Goal: Use online tool/utility: Utilize a website feature to perform a specific function

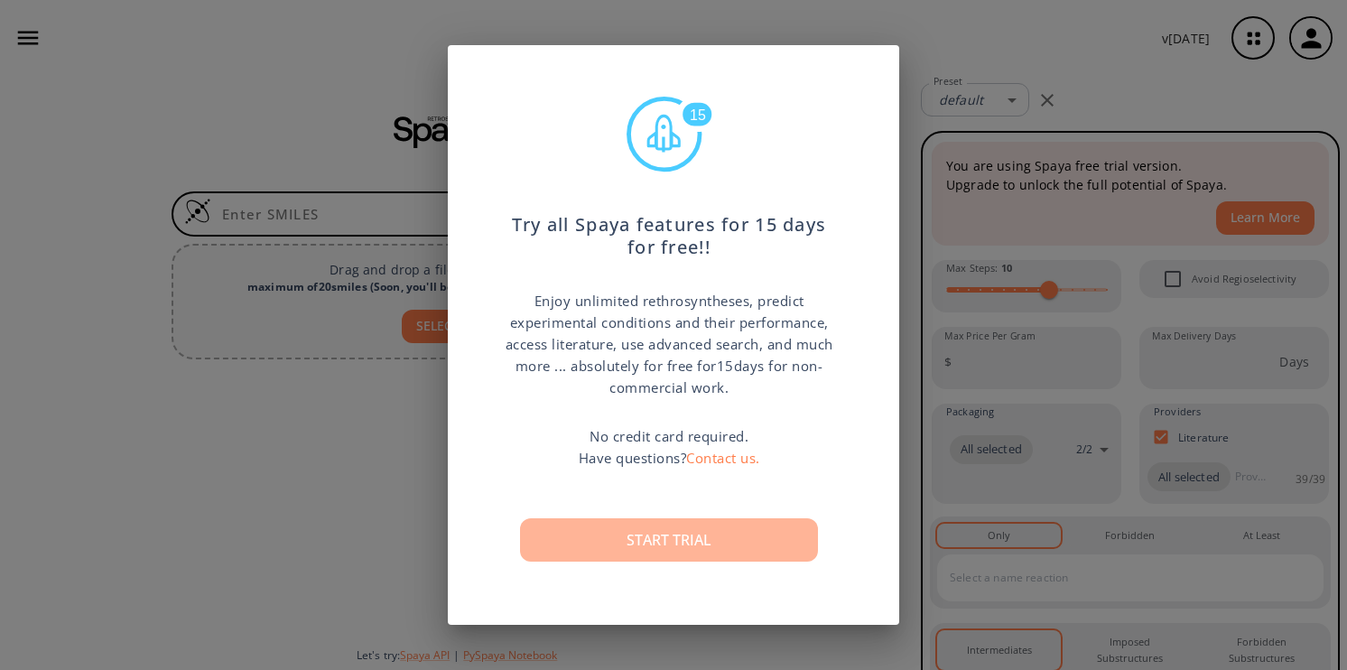
click at [711, 525] on button "Start trial" at bounding box center [669, 539] width 298 height 43
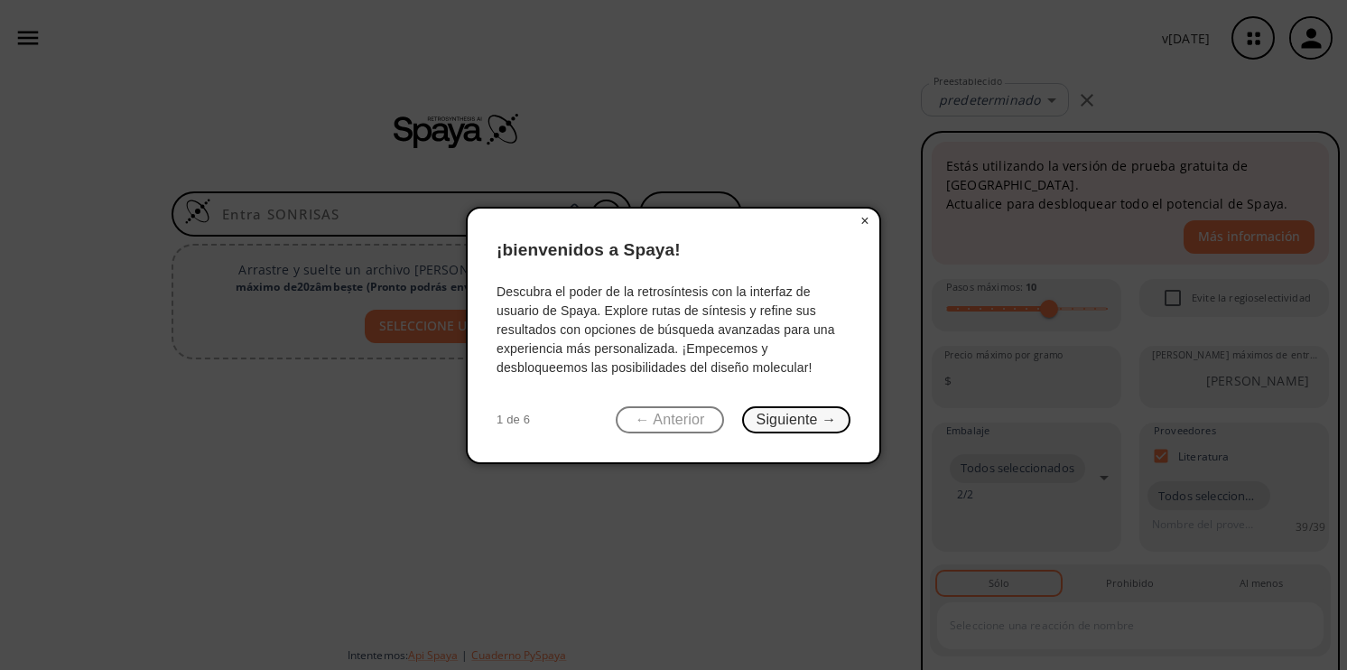
click at [784, 415] on button "Siguiente →" at bounding box center [796, 420] width 108 height 28
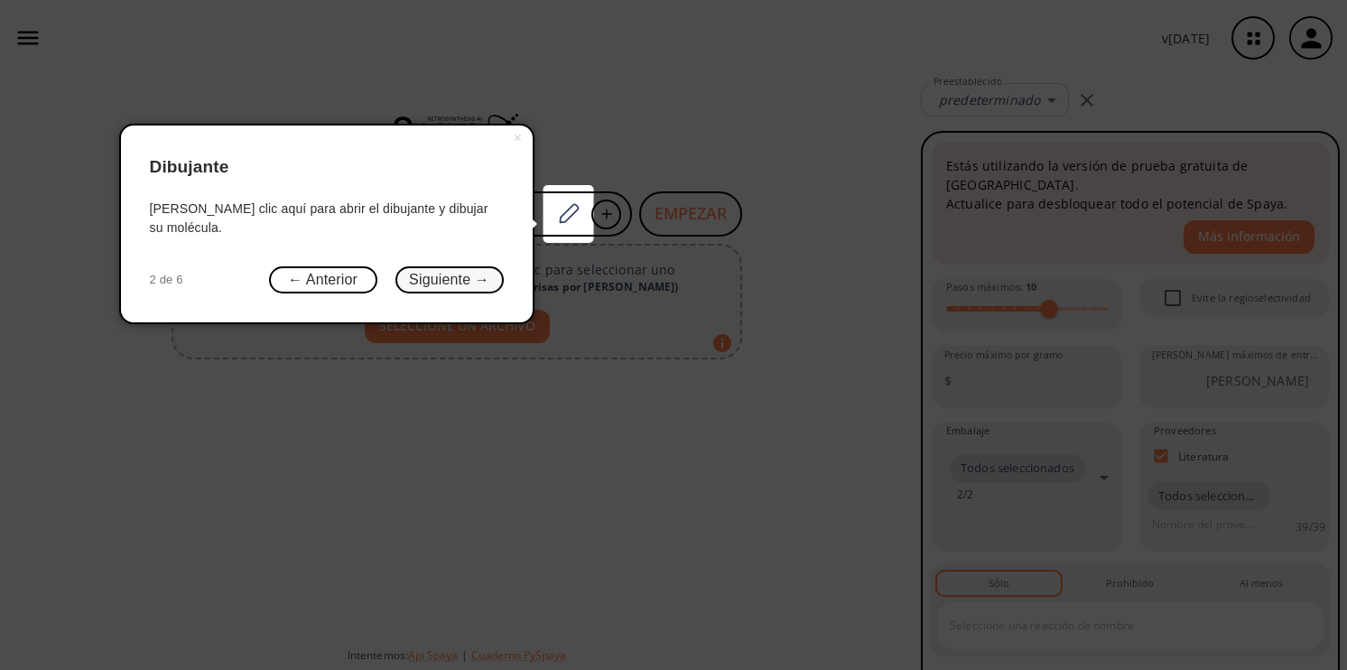
click at [415, 266] on button "Siguiente →" at bounding box center [449, 280] width 108 height 28
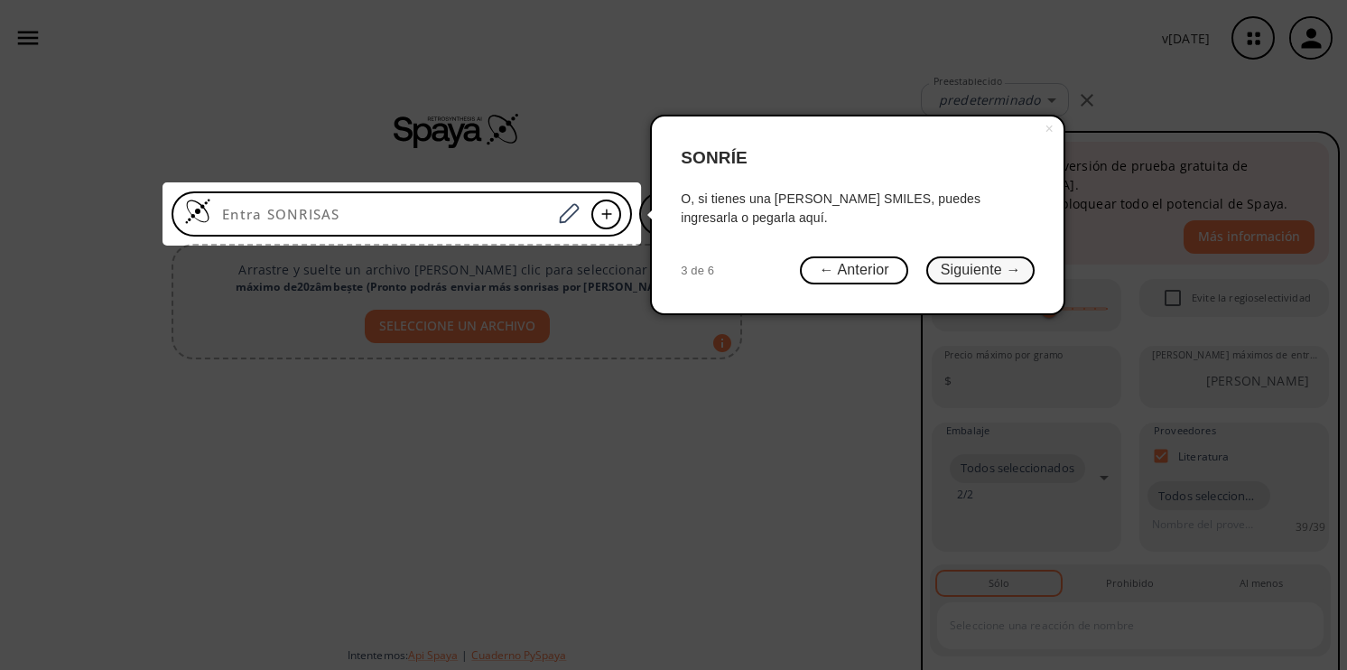
click at [969, 265] on button "Siguiente →" at bounding box center [980, 270] width 108 height 28
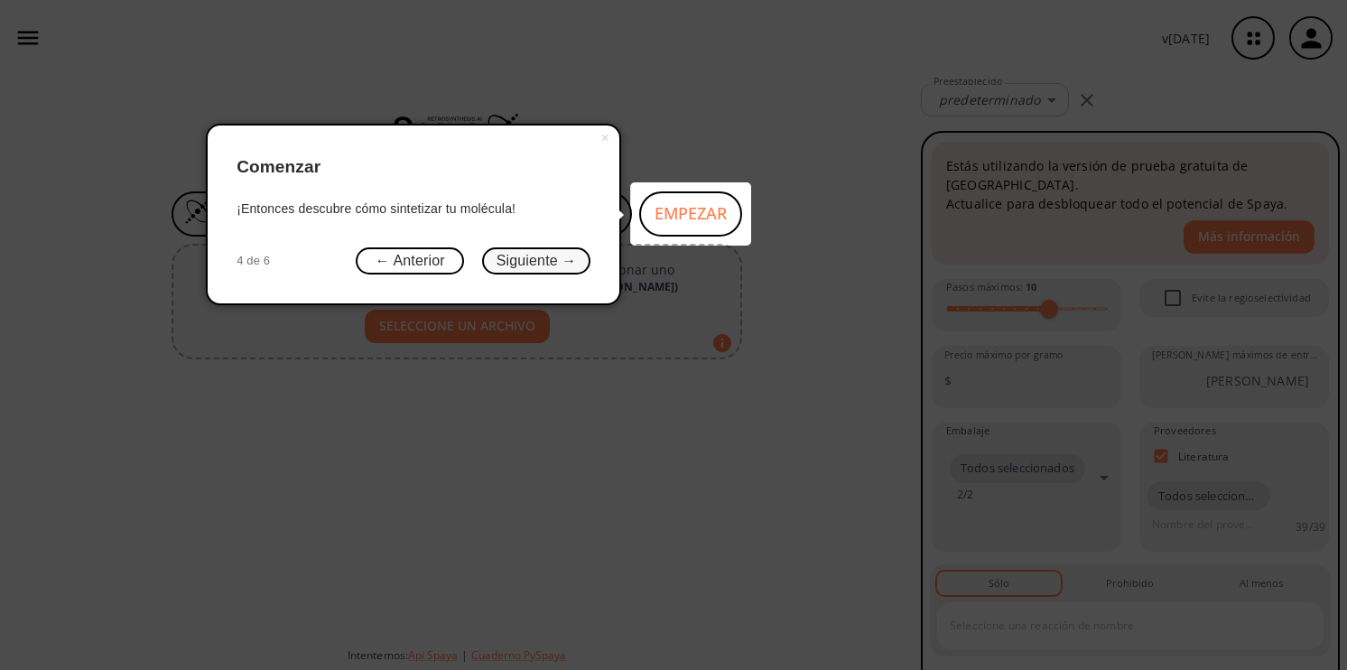
click at [566, 251] on button "Siguiente →" at bounding box center [536, 261] width 108 height 28
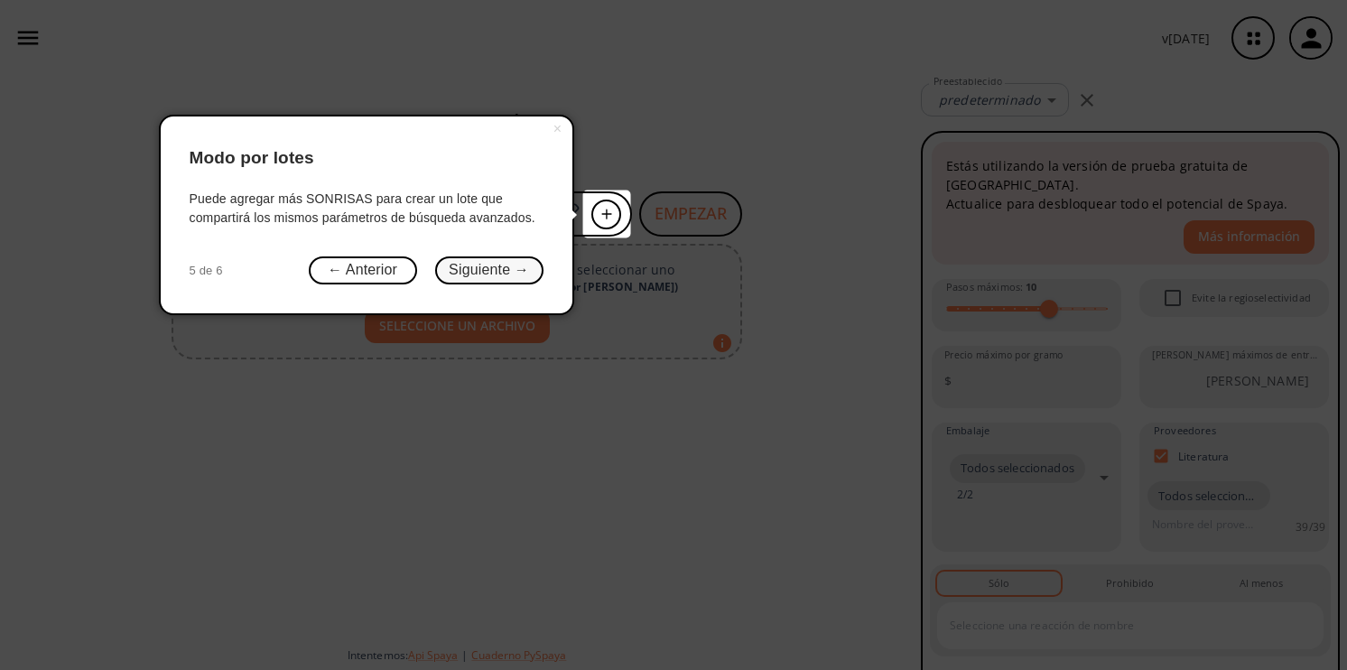
click at [509, 274] on button "Siguiente →" at bounding box center [489, 270] width 108 height 28
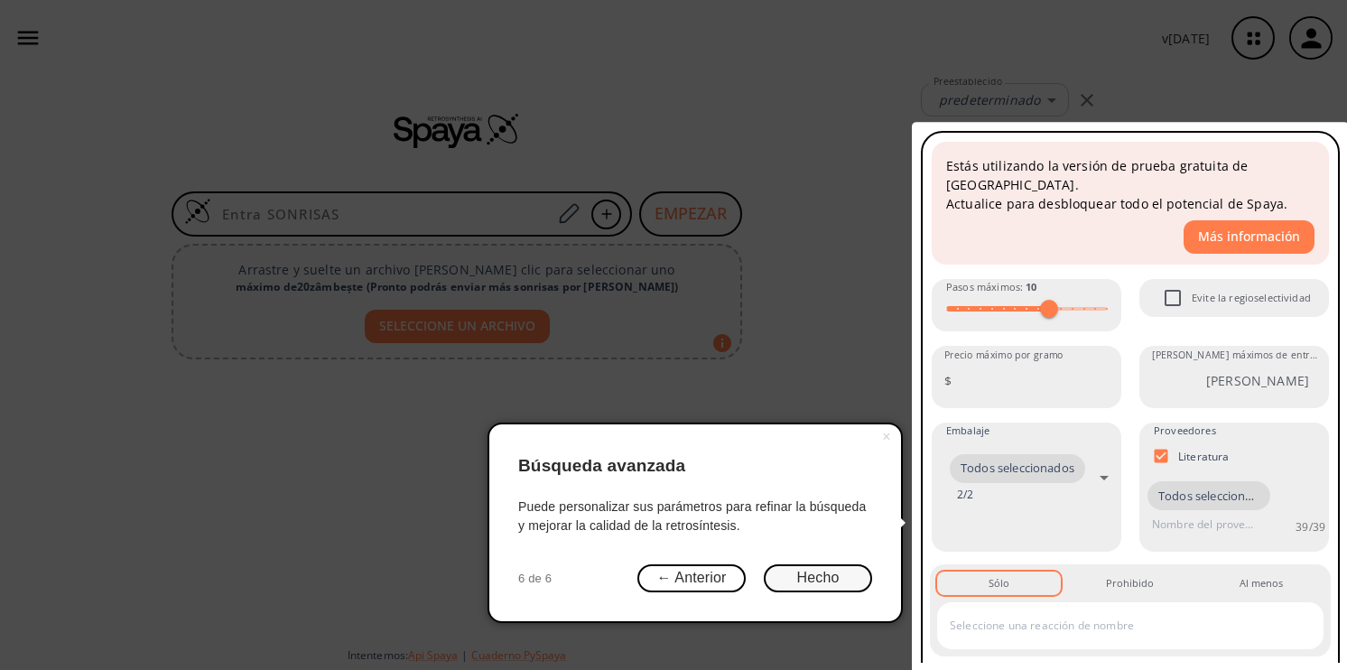
click at [821, 569] on button "Hecho" at bounding box center [818, 578] width 108 height 28
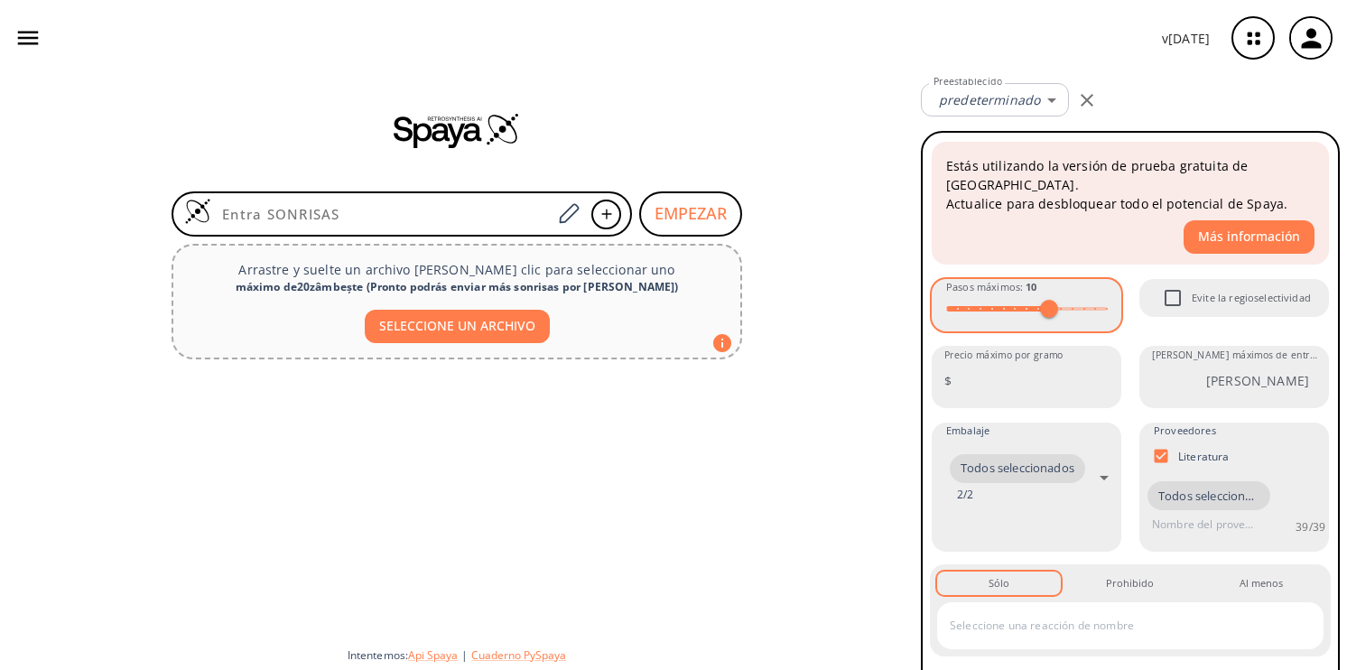
type input "8"
click at [1025, 295] on span at bounding box center [1026, 308] width 161 height 27
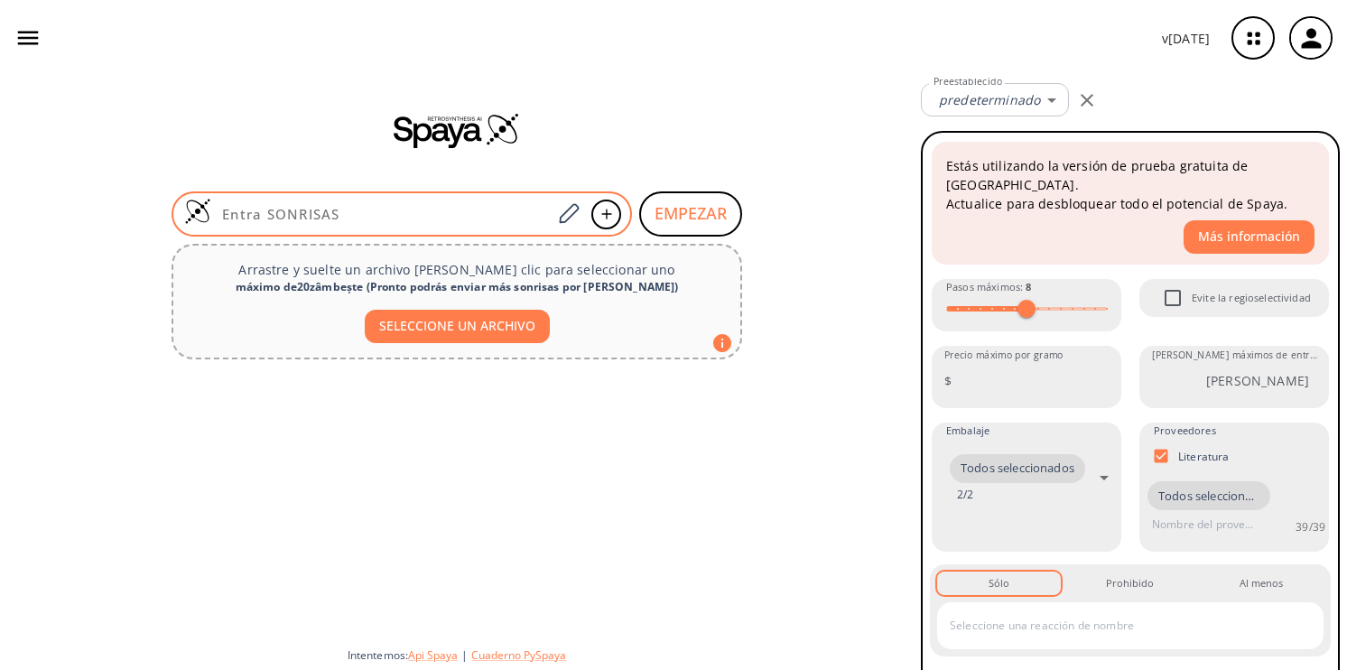
click at [292, 218] on input at bounding box center [381, 214] width 340 height 18
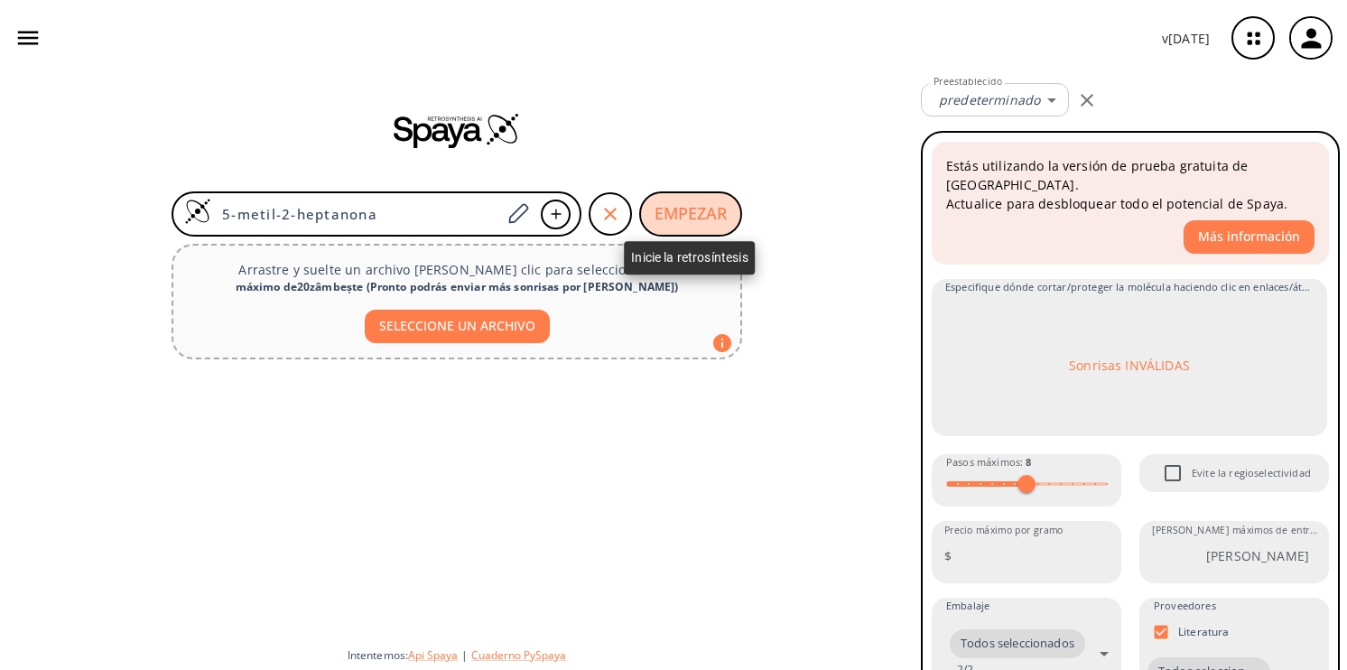
click at [682, 214] on button "EMPEZAR" at bounding box center [690, 213] width 103 height 45
click at [689, 207] on button "EMPEZAR" at bounding box center [690, 213] width 103 height 45
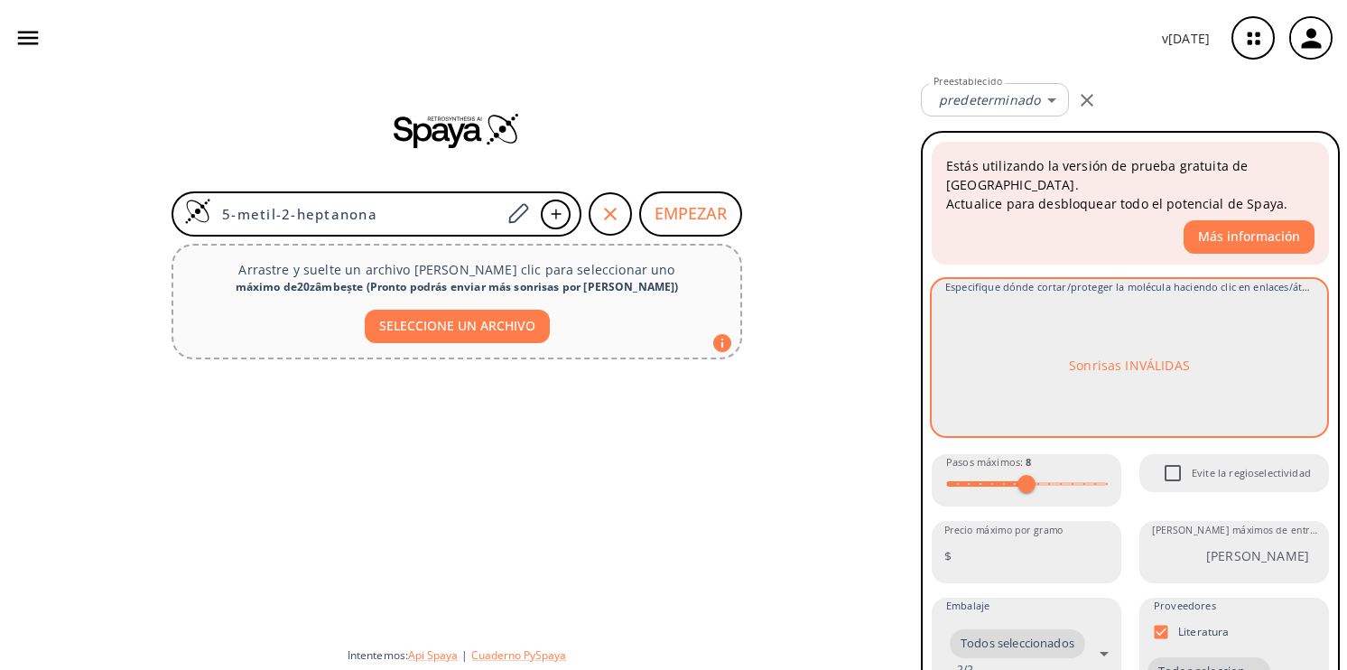
click at [1137, 356] on p "Sonrisas INVÁLIDAS" at bounding box center [1129, 365] width 121 height 19
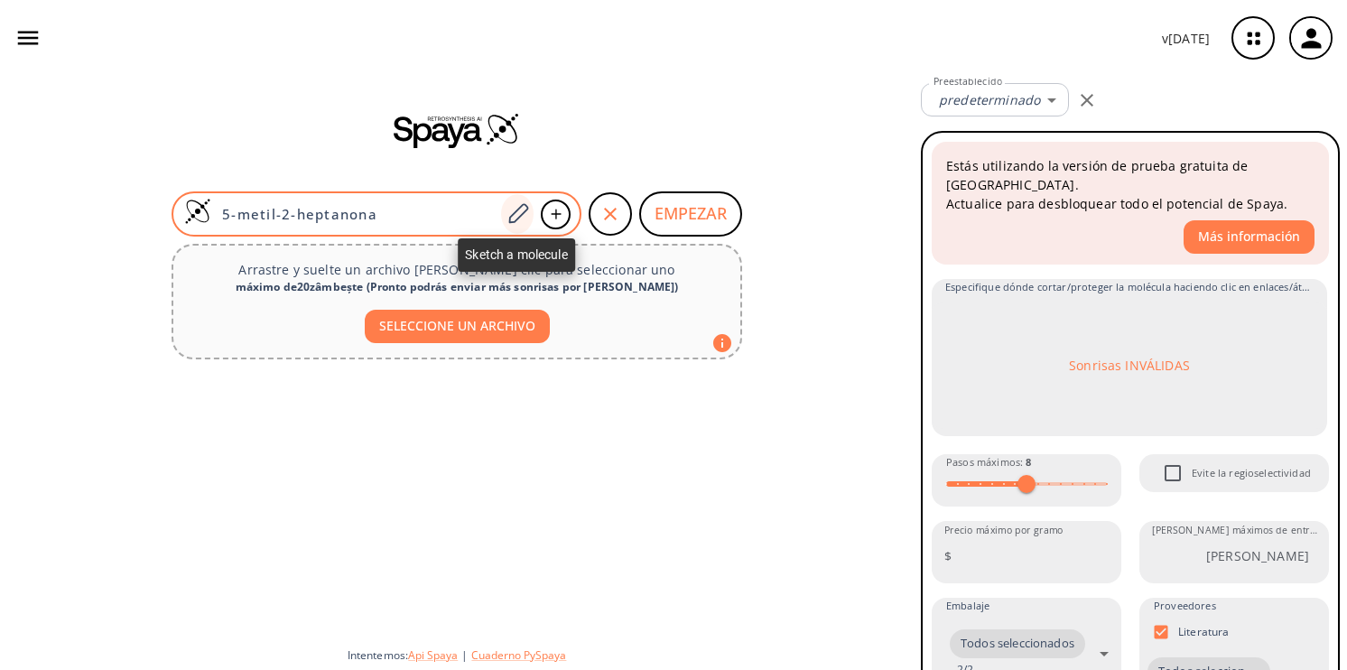
click at [516, 212] on icon at bounding box center [518, 213] width 24 height 23
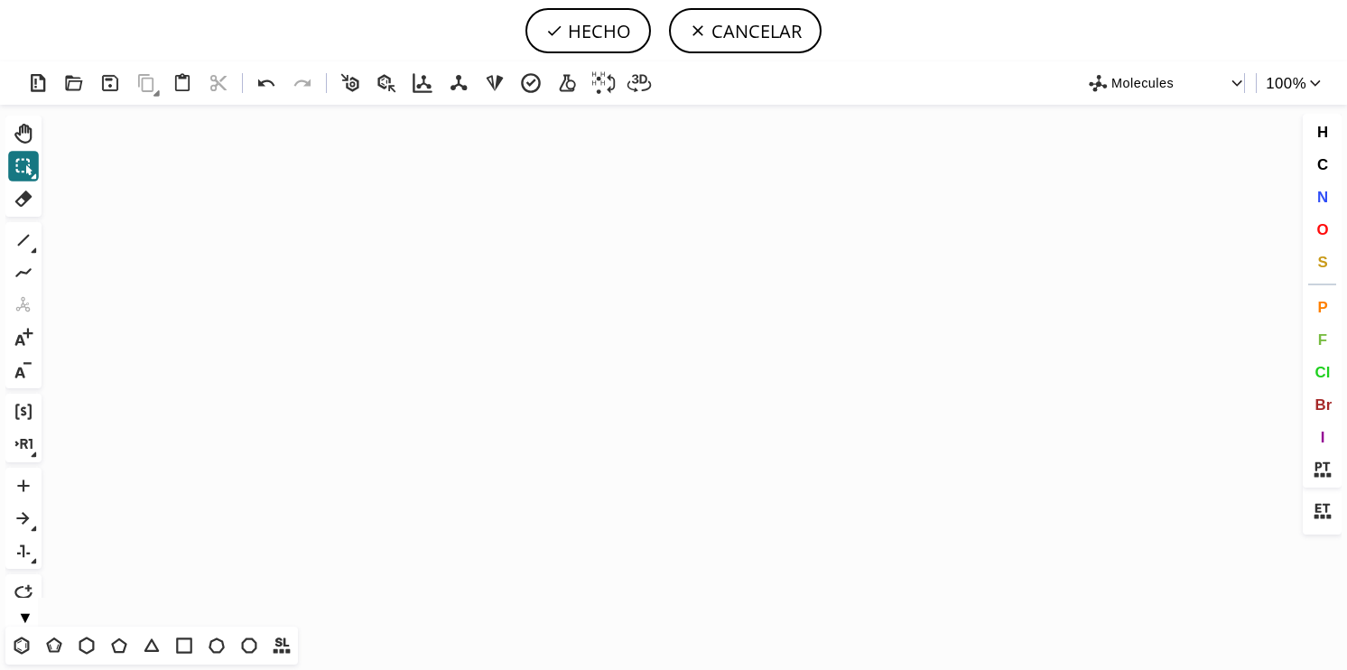
click at [230, 219] on icon "Creado con [PERSON_NAME] 2.3.0" at bounding box center [673, 366] width 1249 height 522
drag, startPoint x: 230, startPoint y: 219, endPoint x: 303, endPoint y: 182, distance: 82.0
click at [303, 182] on icon "Creado con [PERSON_NAME] 2.3.0" at bounding box center [673, 366] width 1249 height 522
click at [22, 268] on icon at bounding box center [23, 272] width 23 height 23
drag, startPoint x: 134, startPoint y: 277, endPoint x: 241, endPoint y: 238, distance: 114.2
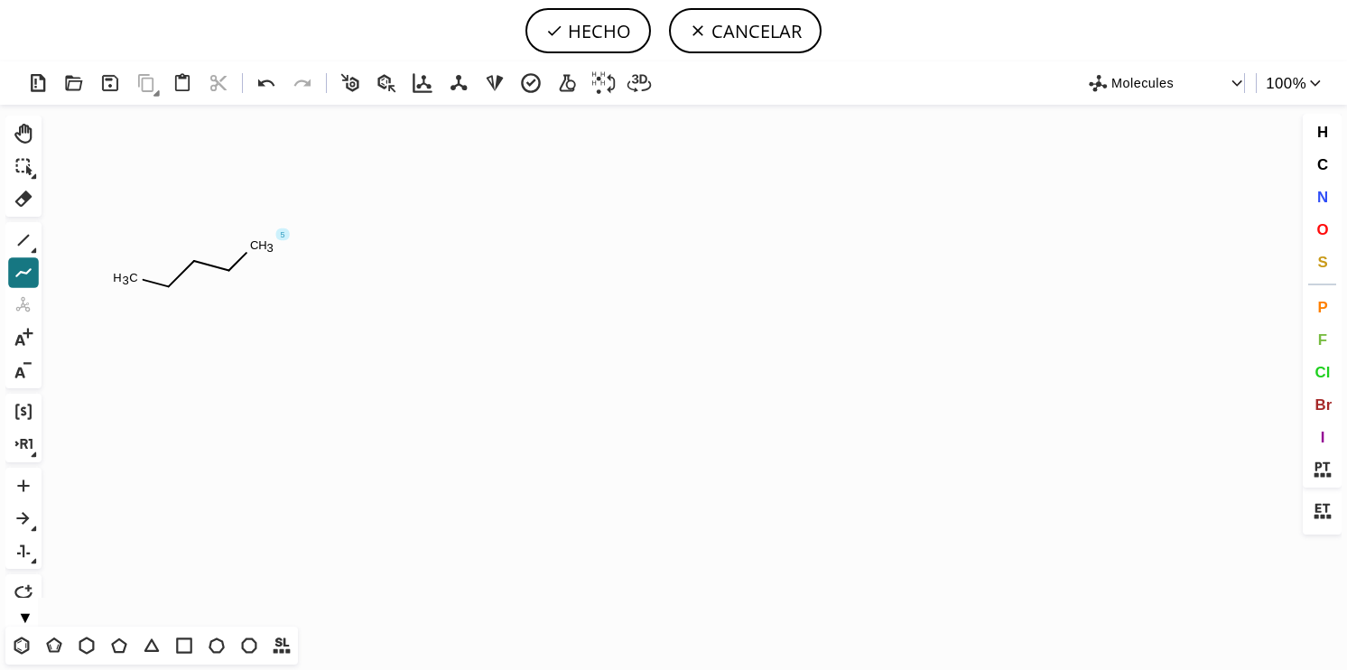
click at [241, 238] on icon "Creado con [PERSON_NAME] 2.3.0 C H 3 C H 3 5" at bounding box center [673, 366] width 1249 height 522
drag, startPoint x: 169, startPoint y: 285, endPoint x: 174, endPoint y: 319, distance: 33.8
click at [25, 240] on icon at bounding box center [23, 239] width 23 height 23
click at [259, 81] on icon at bounding box center [266, 82] width 16 height 7
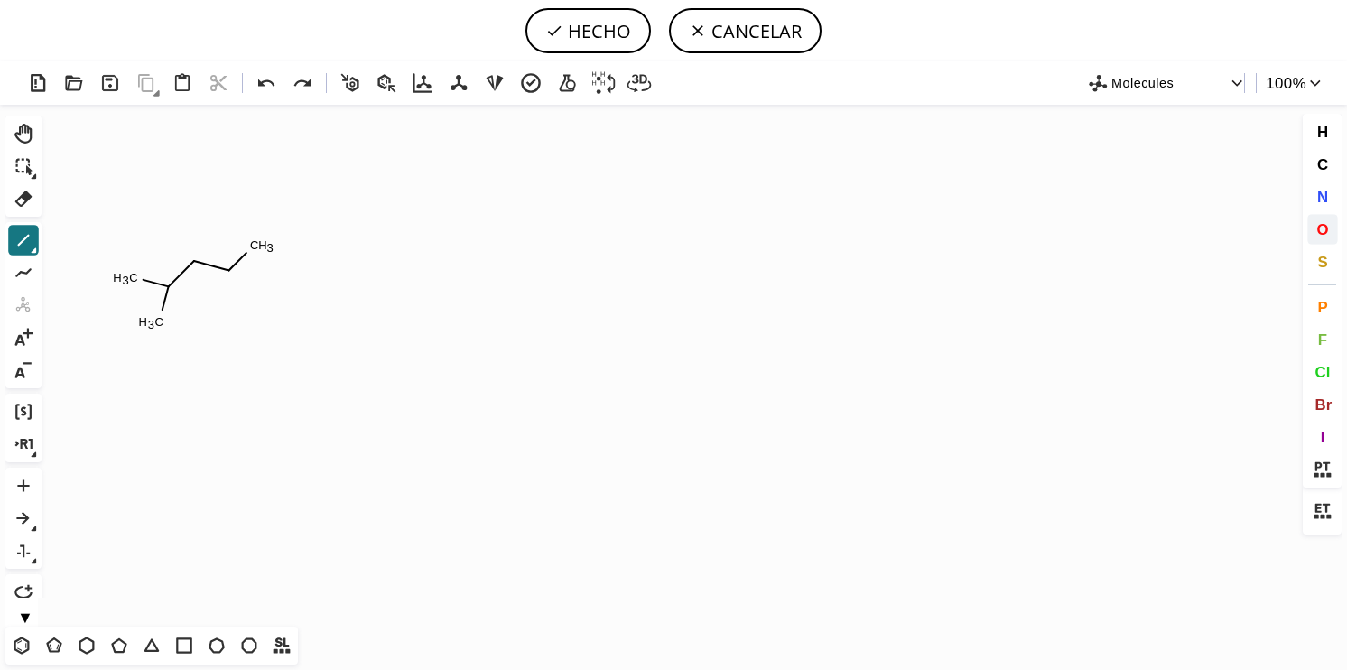
click at [1322, 227] on span "O" at bounding box center [1322, 228] width 12 height 17
click at [197, 260] on tspan "O" at bounding box center [196, 261] width 9 height 14
click at [264, 81] on icon at bounding box center [266, 82] width 16 height 7
click at [29, 233] on icon at bounding box center [23, 239] width 23 height 23
click at [1322, 225] on span "O" at bounding box center [1322, 228] width 12 height 17
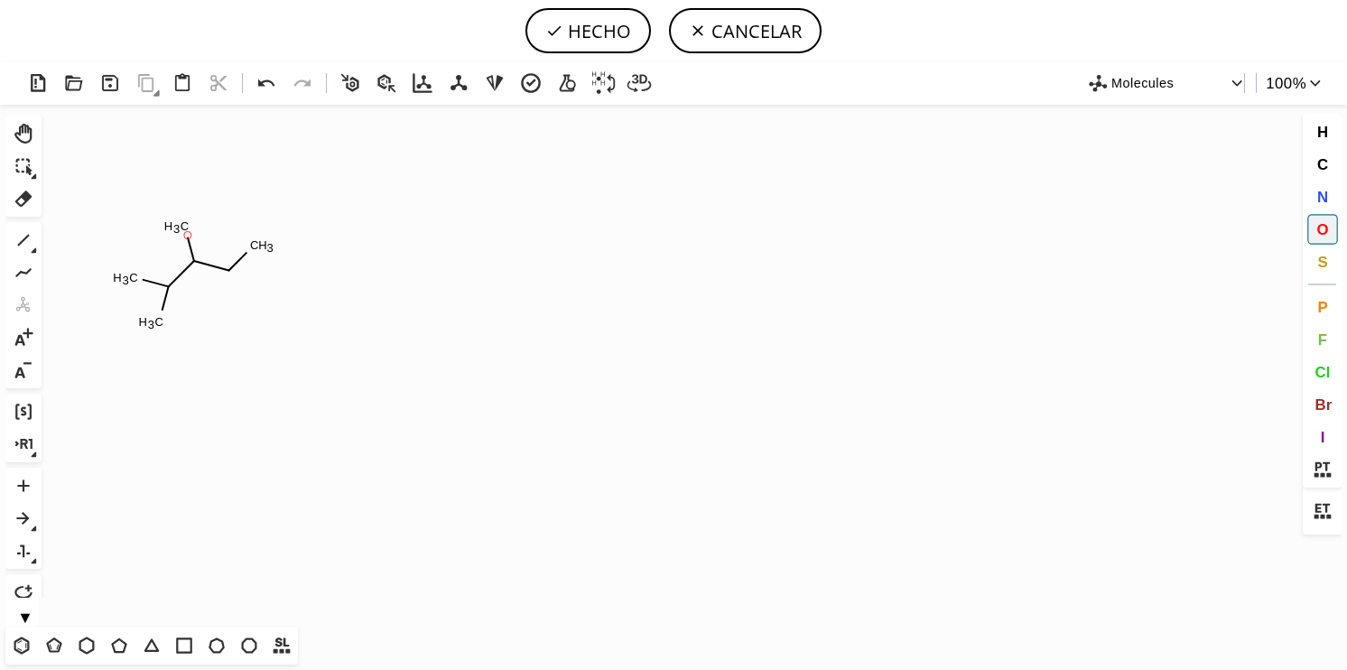
click at [188, 235] on tspan "O" at bounding box center [187, 235] width 9 height 14
click at [184, 224] on tspan "O" at bounding box center [184, 225] width 9 height 14
click at [180, 223] on tspan "O" at bounding box center [179, 224] width 9 height 14
click at [184, 232] on tspan "O" at bounding box center [184, 233] width 9 height 14
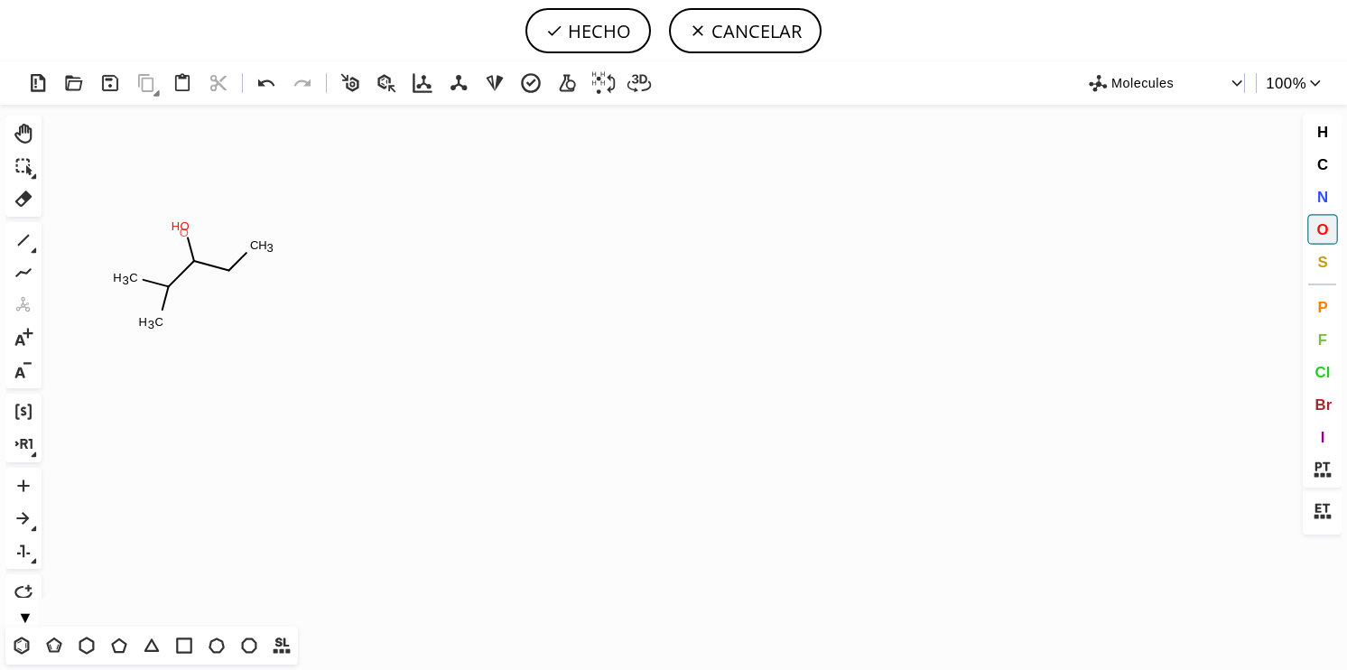
click at [184, 232] on tspan "O" at bounding box center [184, 233] width 9 height 14
click at [183, 228] on tspan "O" at bounding box center [183, 229] width 9 height 14
click at [183, 233] on tspan "O" at bounding box center [183, 234] width 9 height 14
click at [255, 88] on icon at bounding box center [267, 83] width 26 height 26
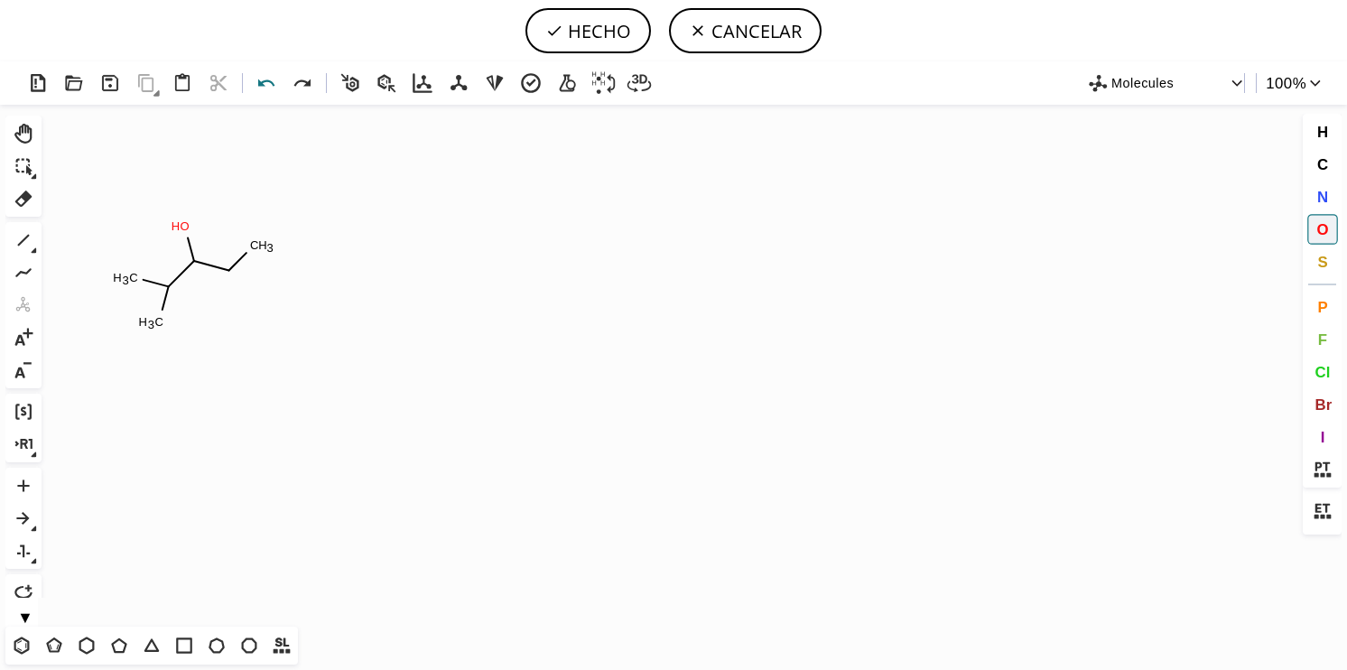
click at [264, 85] on icon at bounding box center [267, 83] width 26 height 26
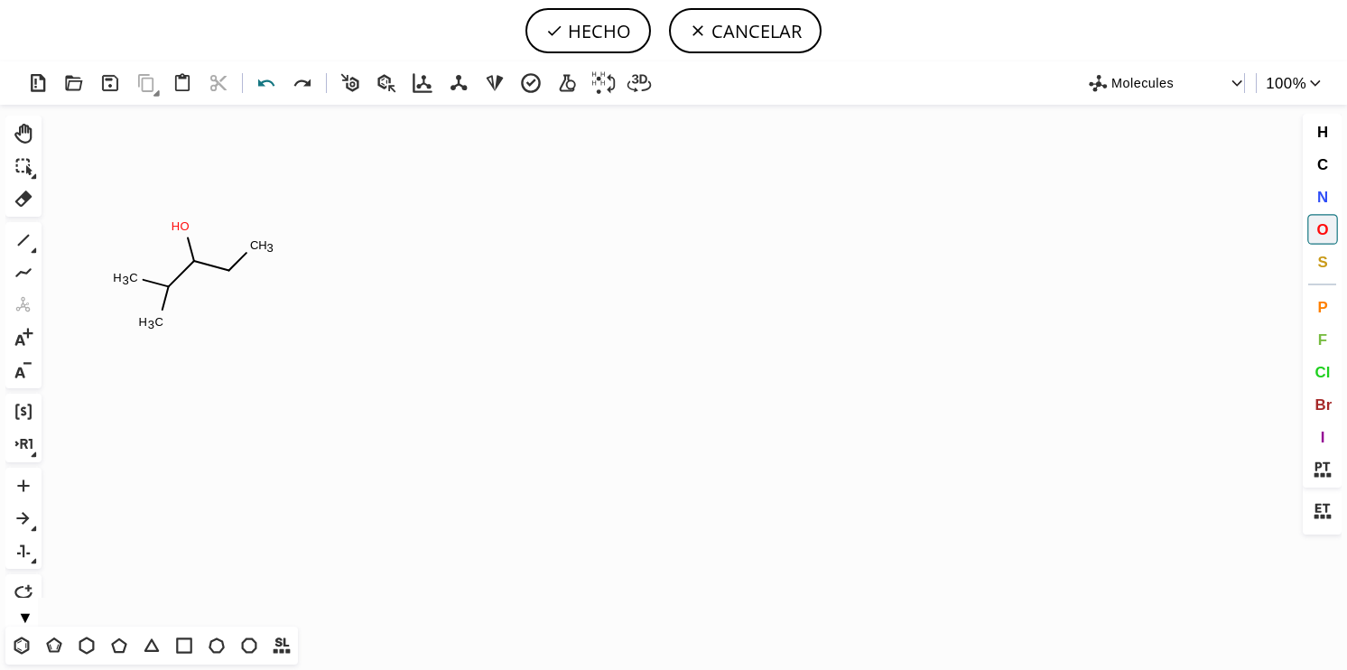
click at [264, 85] on icon at bounding box center [267, 83] width 26 height 26
click at [303, 85] on icon at bounding box center [303, 83] width 26 height 26
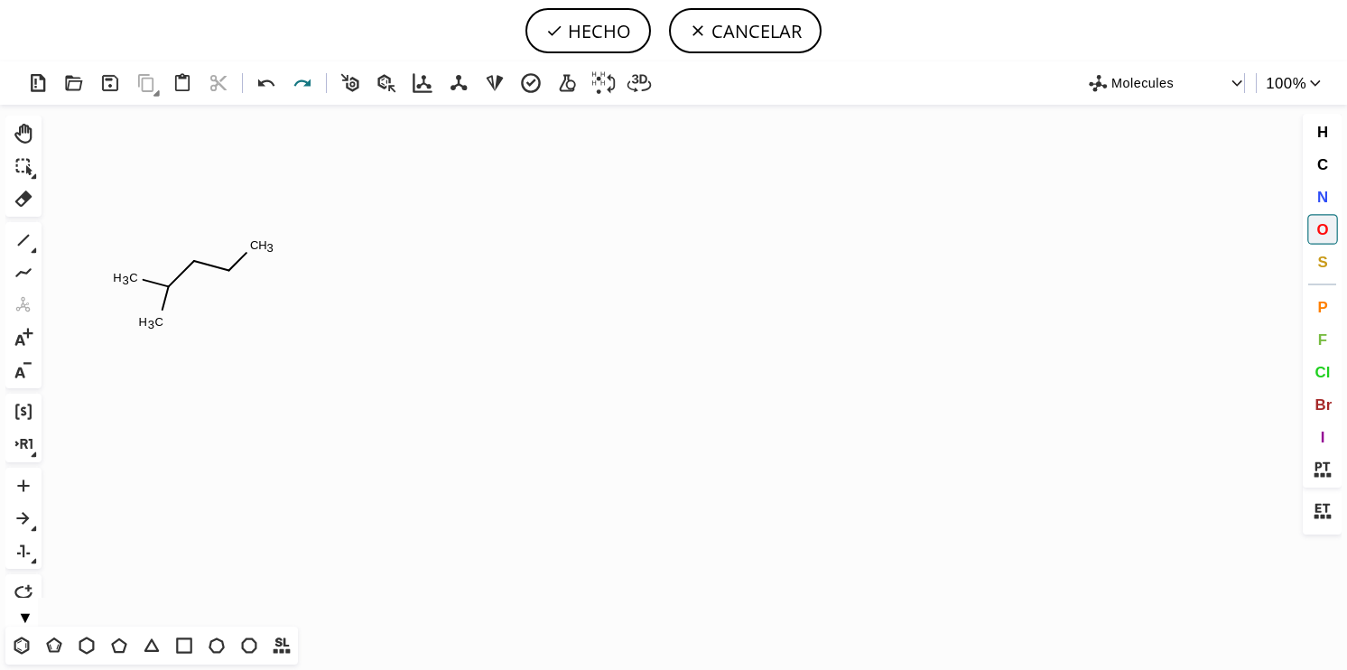
click at [303, 85] on icon at bounding box center [303, 83] width 26 height 26
click at [20, 240] on icon at bounding box center [23, 239] width 23 height 23
click at [274, 73] on icon at bounding box center [267, 83] width 26 height 26
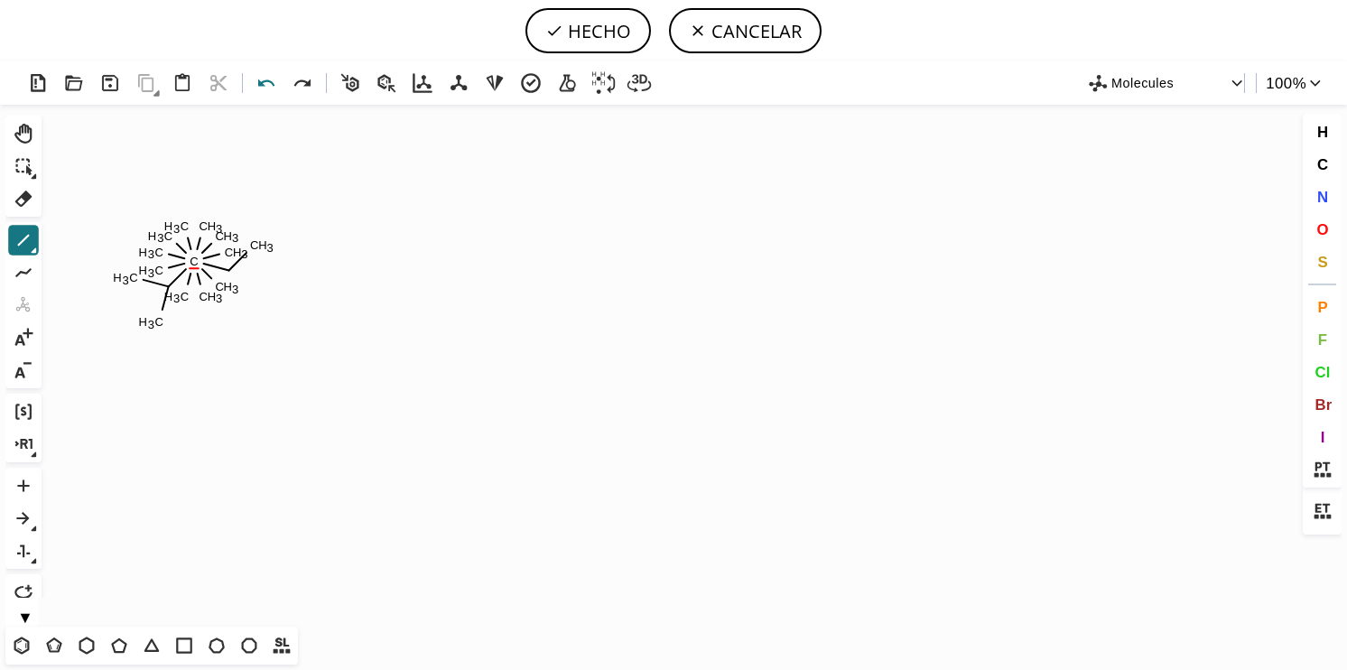
click at [274, 73] on icon at bounding box center [267, 83] width 26 height 26
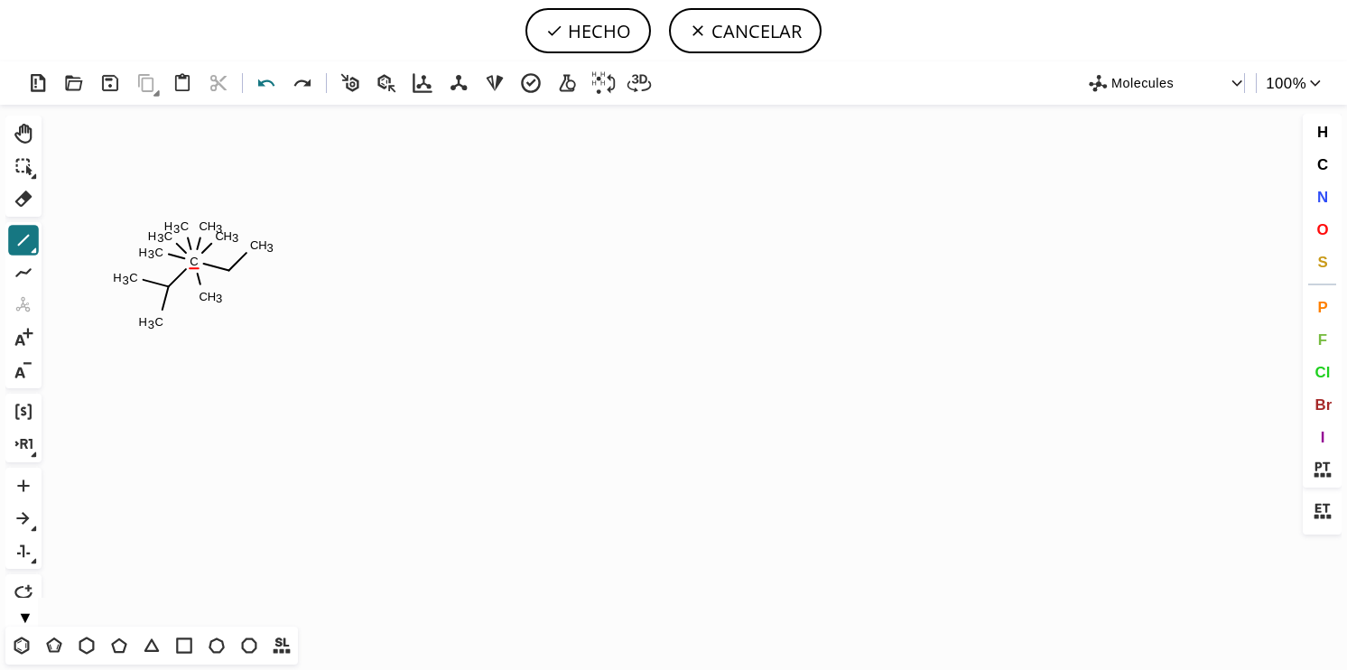
click at [274, 73] on icon at bounding box center [267, 83] width 26 height 26
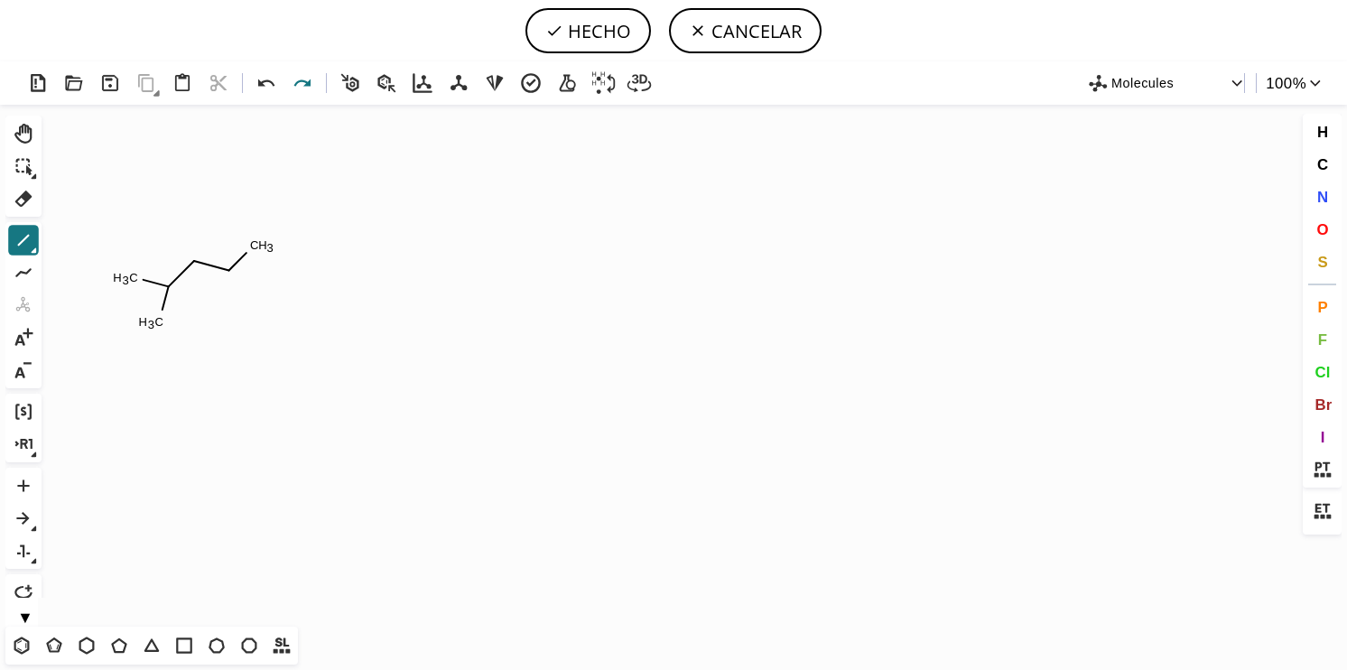
click at [307, 80] on icon at bounding box center [303, 83] width 26 height 26
click at [1316, 220] on span "O" at bounding box center [1322, 228] width 12 height 17
click at [191, 224] on tspan "O" at bounding box center [191, 225] width 9 height 14
click at [610, 83] on icon at bounding box center [603, 83] width 26 height 26
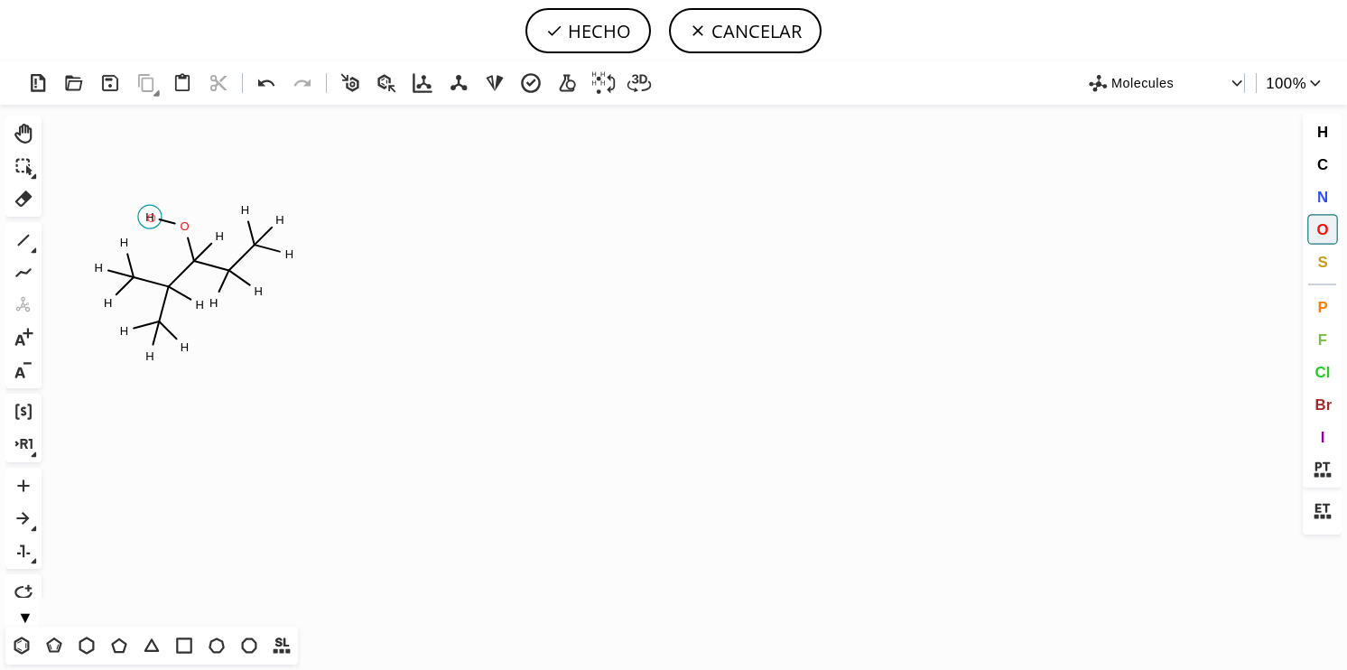
click at [152, 218] on tspan "O" at bounding box center [151, 218] width 9 height 14
click at [265, 72] on icon at bounding box center [267, 83] width 26 height 26
click at [184, 231] on tspan "O" at bounding box center [184, 232] width 9 height 14
click at [267, 83] on icon at bounding box center [267, 83] width 26 height 26
click at [603, 76] on icon at bounding box center [603, 83] width 26 height 26
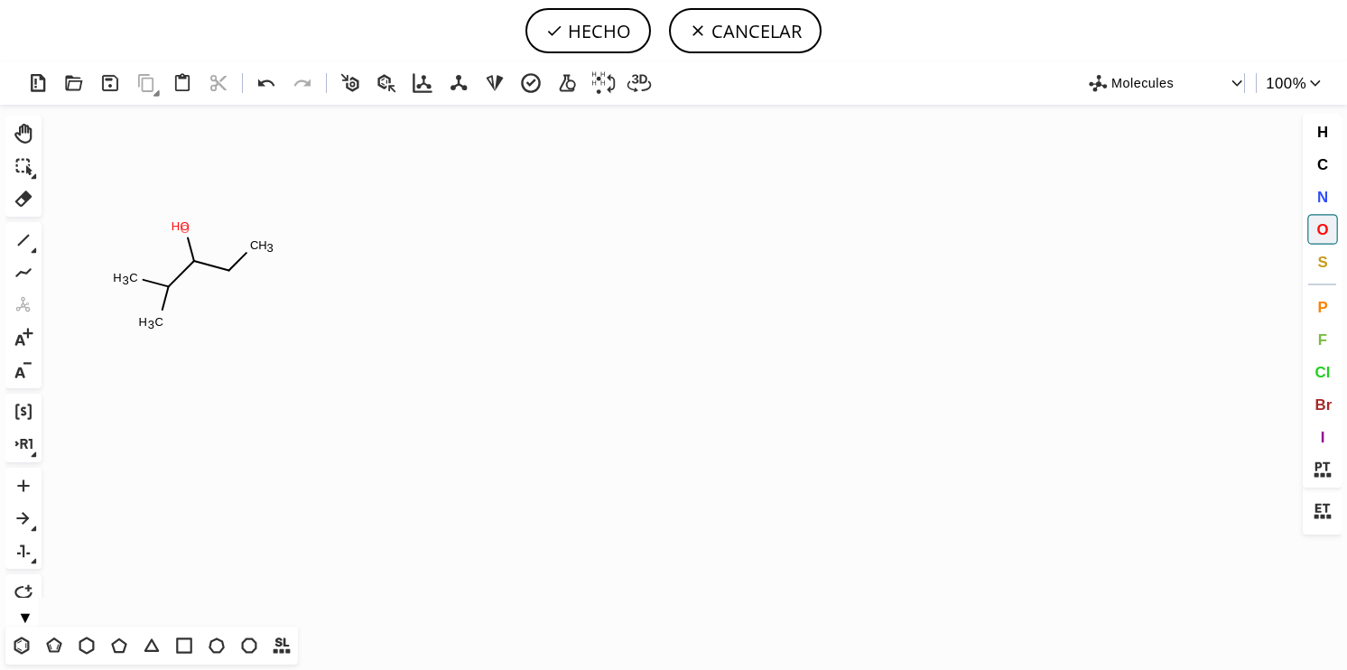
click at [185, 228] on tspan "O" at bounding box center [185, 229] width 9 height 14
click at [1326, 128] on span "H" at bounding box center [1321, 131] width 11 height 17
click at [181, 227] on tspan "H" at bounding box center [180, 228] width 9 height 14
click at [1325, 229] on span "O" at bounding box center [1322, 228] width 12 height 17
click at [183, 215] on tspan "O" at bounding box center [183, 216] width 9 height 14
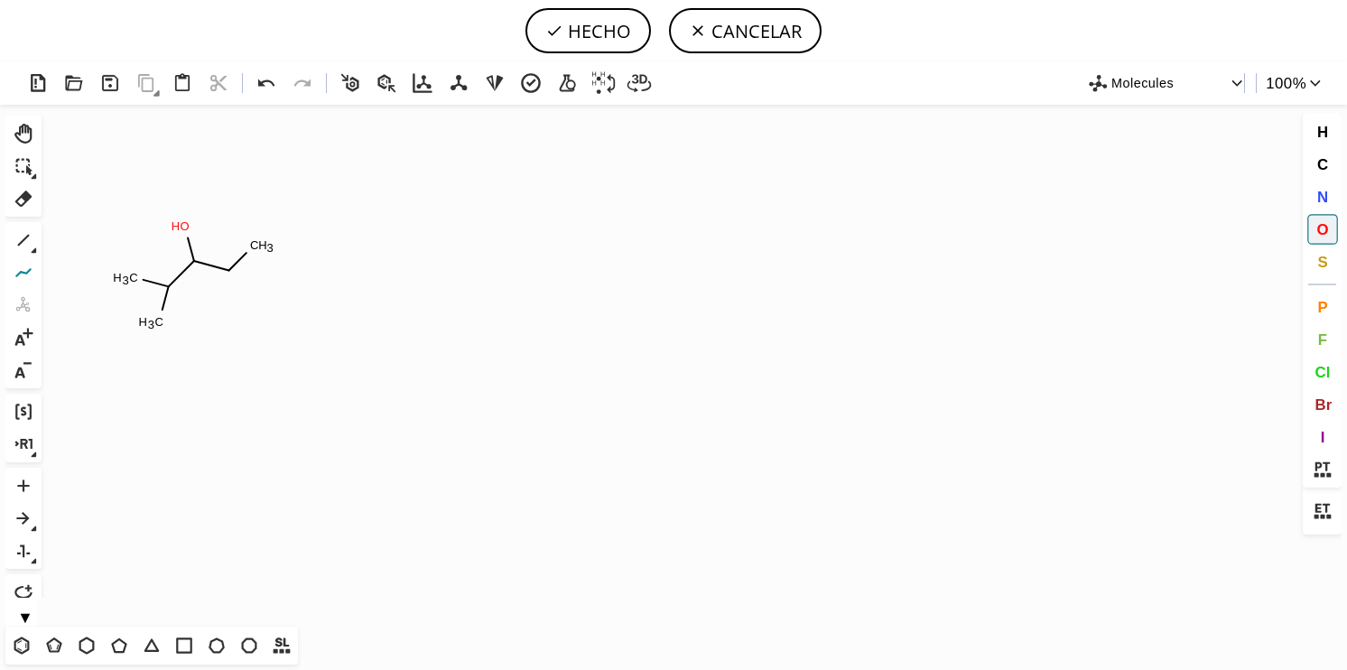
click at [32, 269] on icon at bounding box center [23, 272] width 23 height 23
click at [550, 20] on button "HECHO" at bounding box center [587, 30] width 125 height 45
type input "CC(C)C(=O)CC"
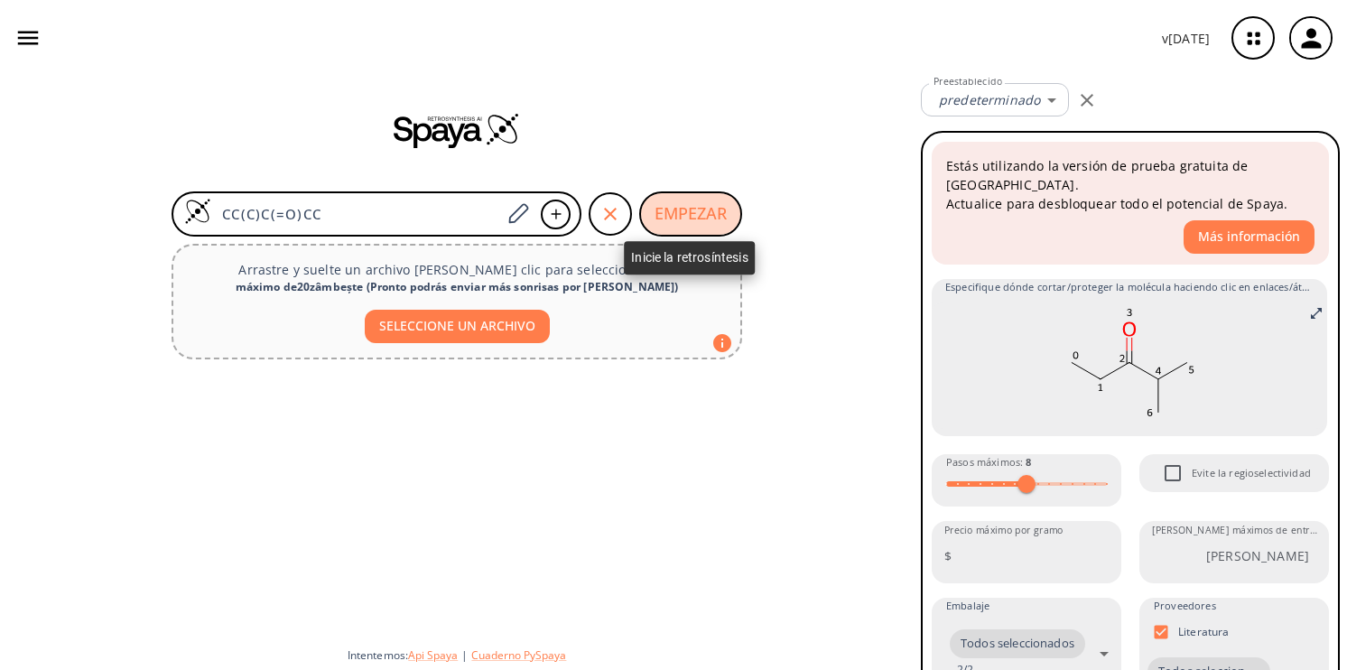
click at [652, 214] on button "EMPEZAR" at bounding box center [690, 213] width 103 height 45
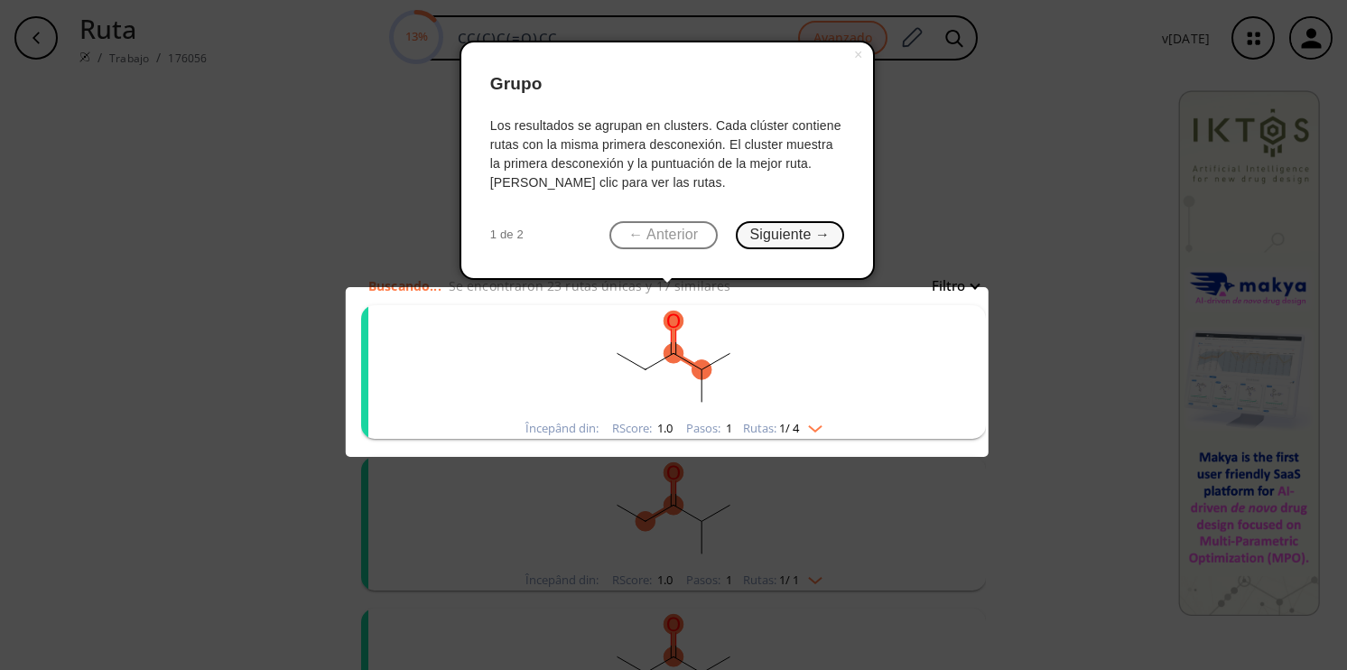
click at [782, 229] on button "Siguiente →" at bounding box center [790, 235] width 108 height 28
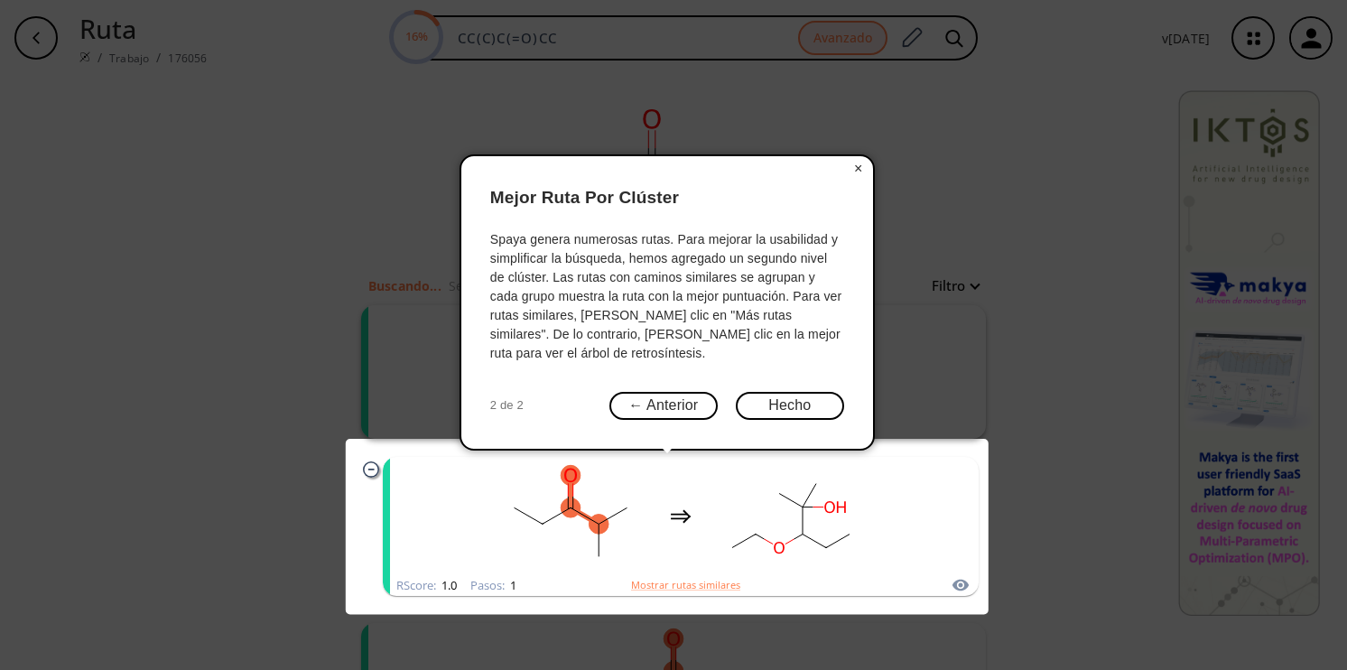
click at [859, 165] on button "×" at bounding box center [858, 168] width 29 height 25
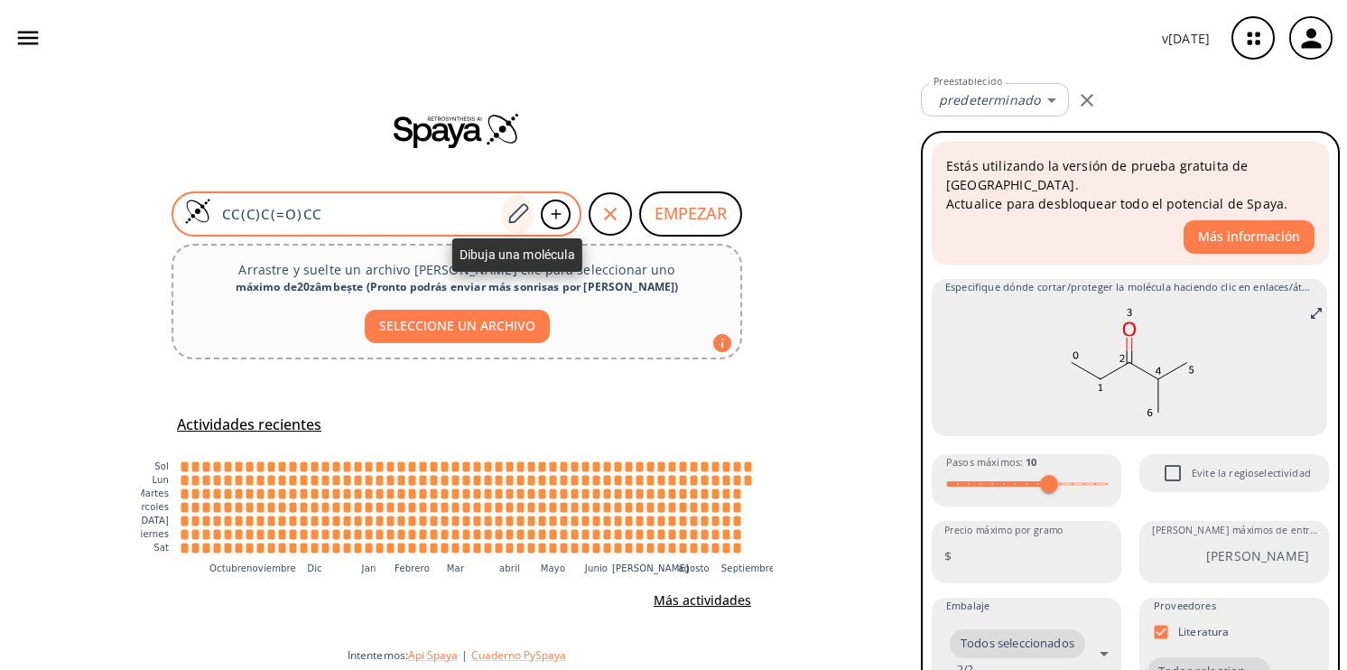
click at [509, 214] on icon at bounding box center [518, 213] width 24 height 23
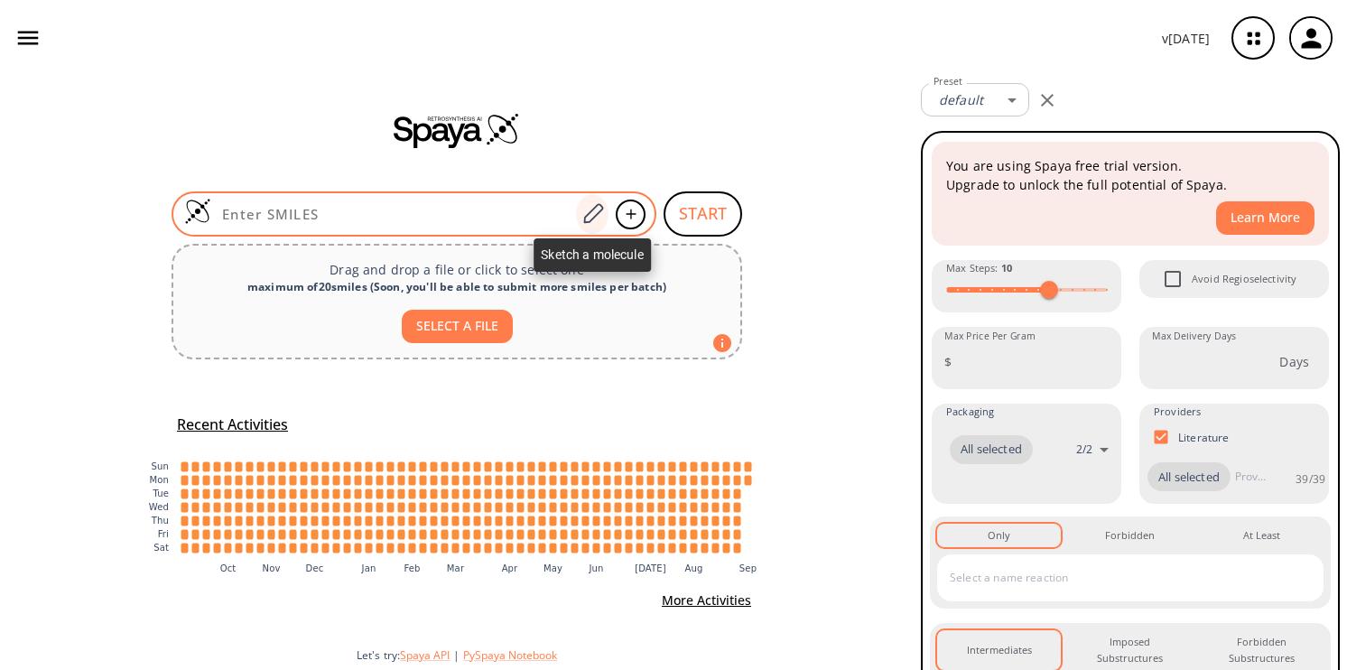
click at [599, 219] on icon at bounding box center [592, 213] width 24 height 23
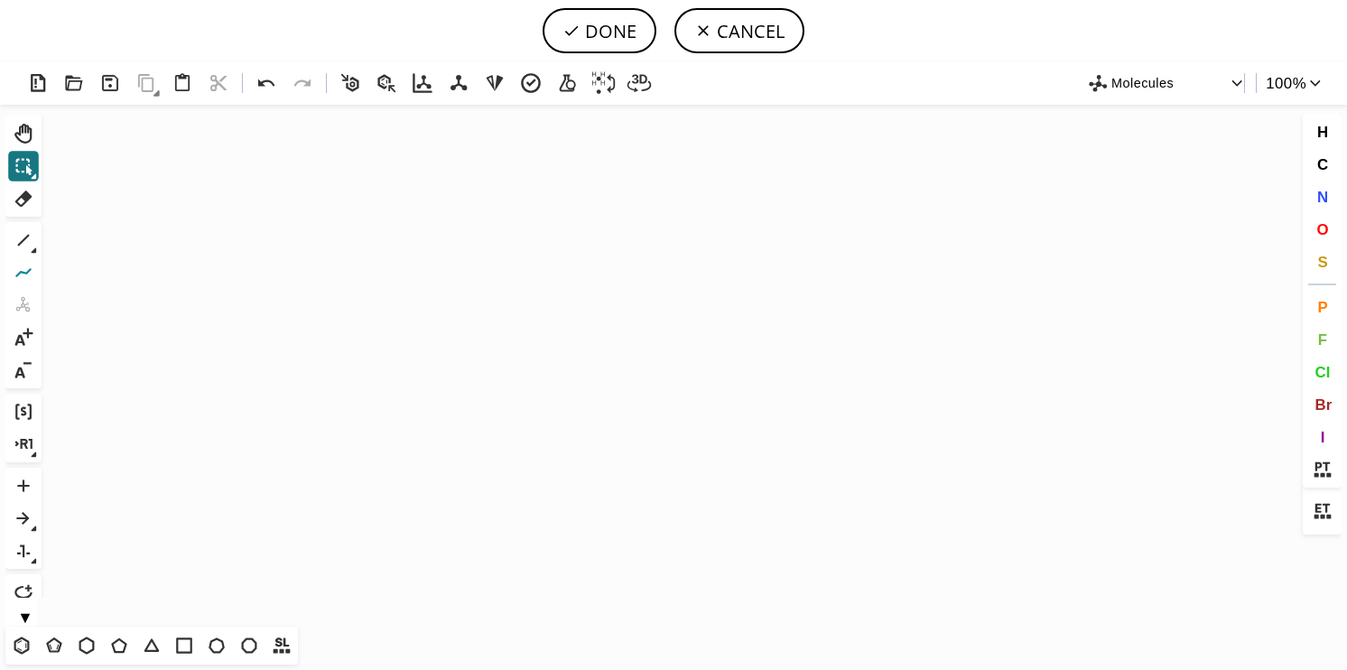
click at [23, 272] on icon at bounding box center [23, 272] width 16 height 9
click at [168, 309] on icon "Created with [PERSON_NAME] 2.3.0" at bounding box center [673, 366] width 1249 height 522
drag, startPoint x: 168, startPoint y: 309, endPoint x: 288, endPoint y: 287, distance: 122.0
click at [288, 287] on icon "Created with Raphaël 2.3.0 C H 3 C H 3 5" at bounding box center [673, 366] width 1249 height 522
click at [8, 242] on button "1" at bounding box center [23, 240] width 31 height 31
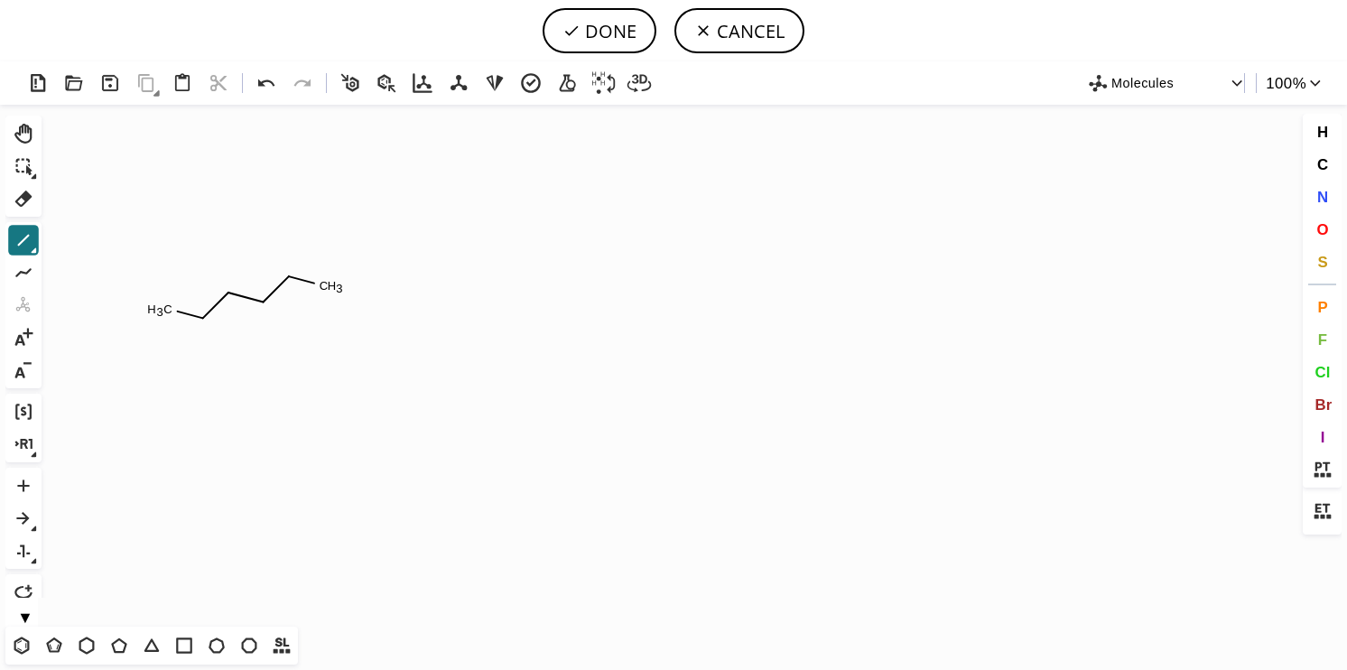
click at [339, 287] on tspan "3" at bounding box center [339, 289] width 6 height 14
click at [278, 87] on icon at bounding box center [267, 83] width 26 height 26
click at [25, 264] on icon at bounding box center [23, 272] width 23 height 23
click at [1332, 226] on button "O" at bounding box center [1322, 229] width 31 height 31
click at [23, 241] on icon at bounding box center [23, 239] width 23 height 23
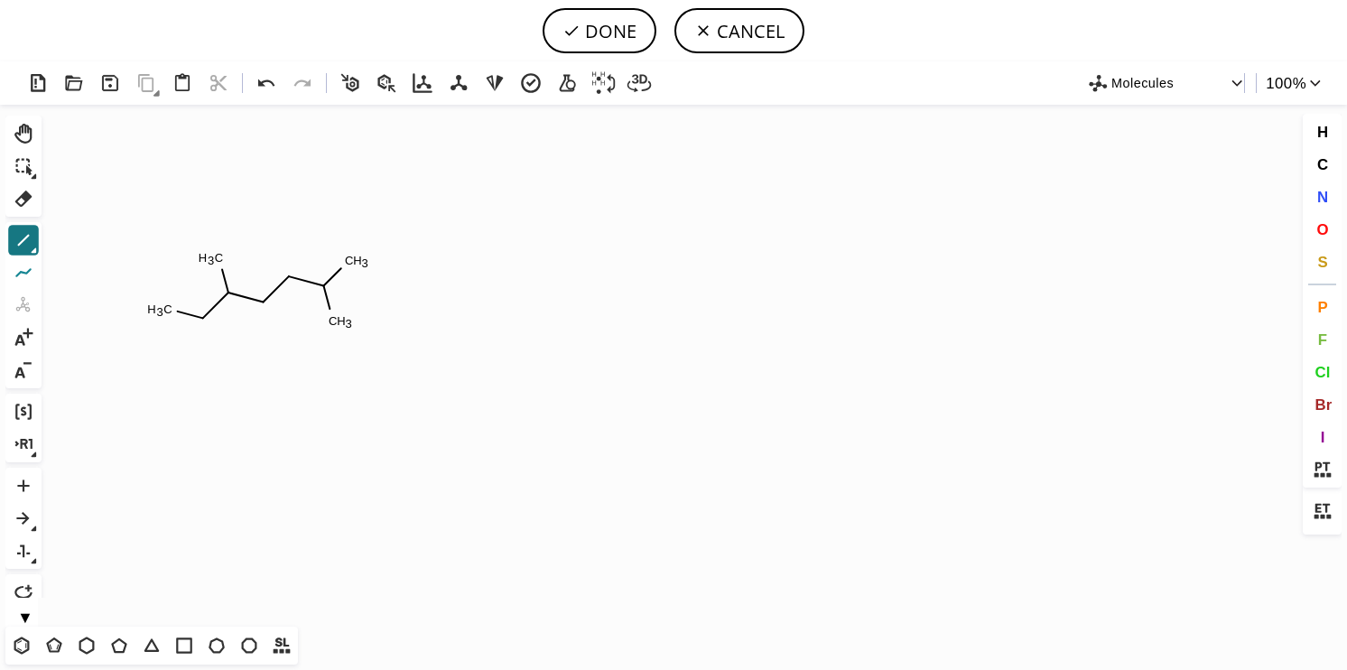
click at [22, 274] on icon at bounding box center [23, 272] width 23 height 23
click at [1326, 229] on span "O" at bounding box center [1322, 228] width 12 height 17
click at [336, 330] on tspan "O" at bounding box center [335, 331] width 9 height 14
click at [621, 24] on button "DONE" at bounding box center [600, 30] width 114 height 45
type input "CCC(C)CCC(=O)C"
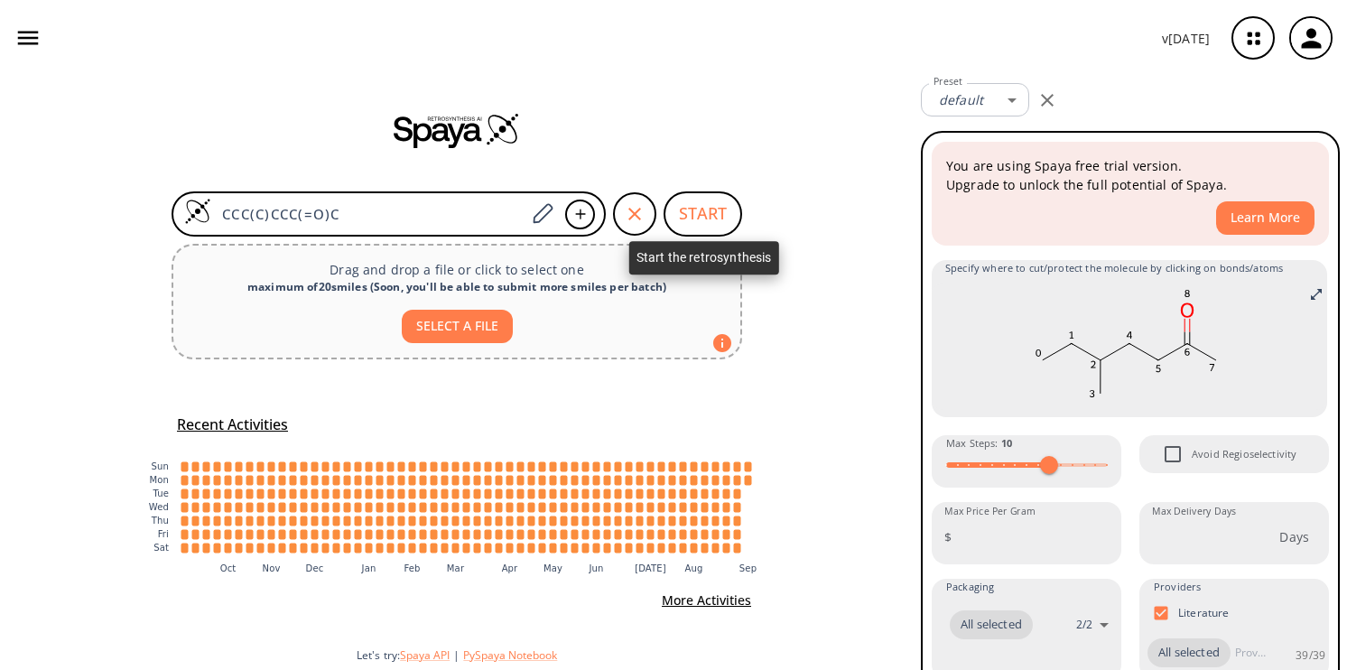
click at [713, 212] on button "START" at bounding box center [702, 213] width 79 height 45
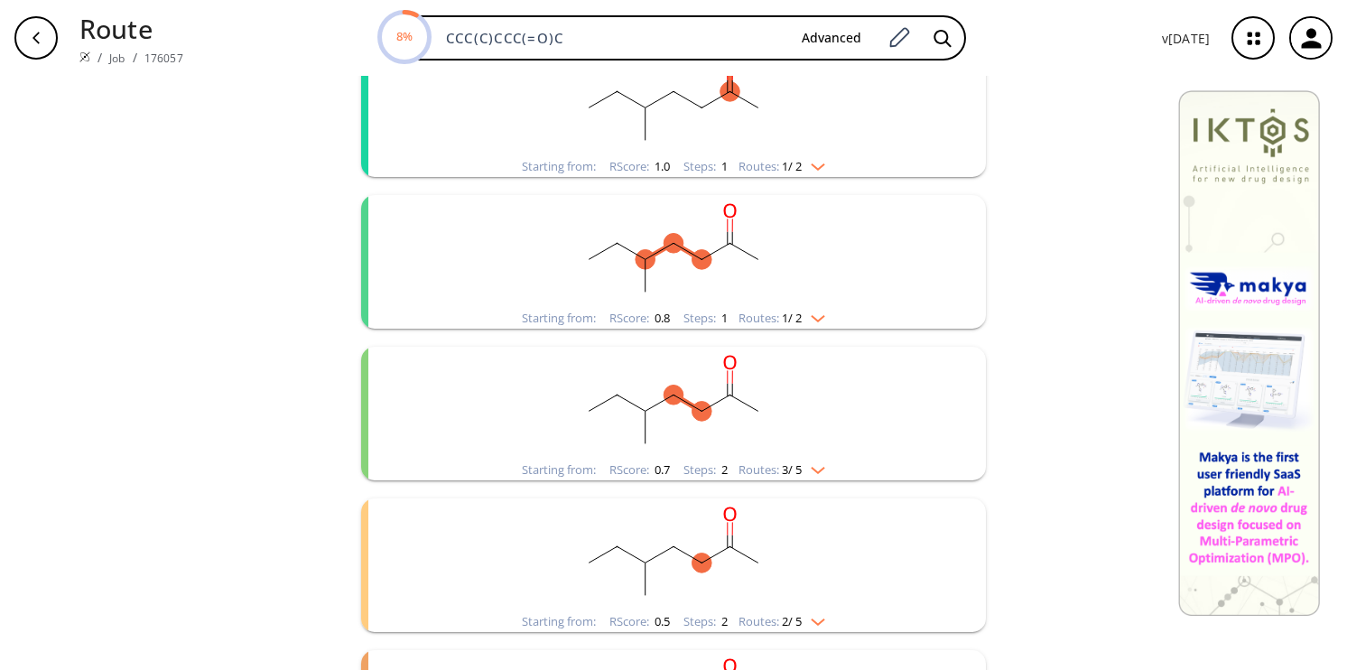
scroll to position [278, 0]
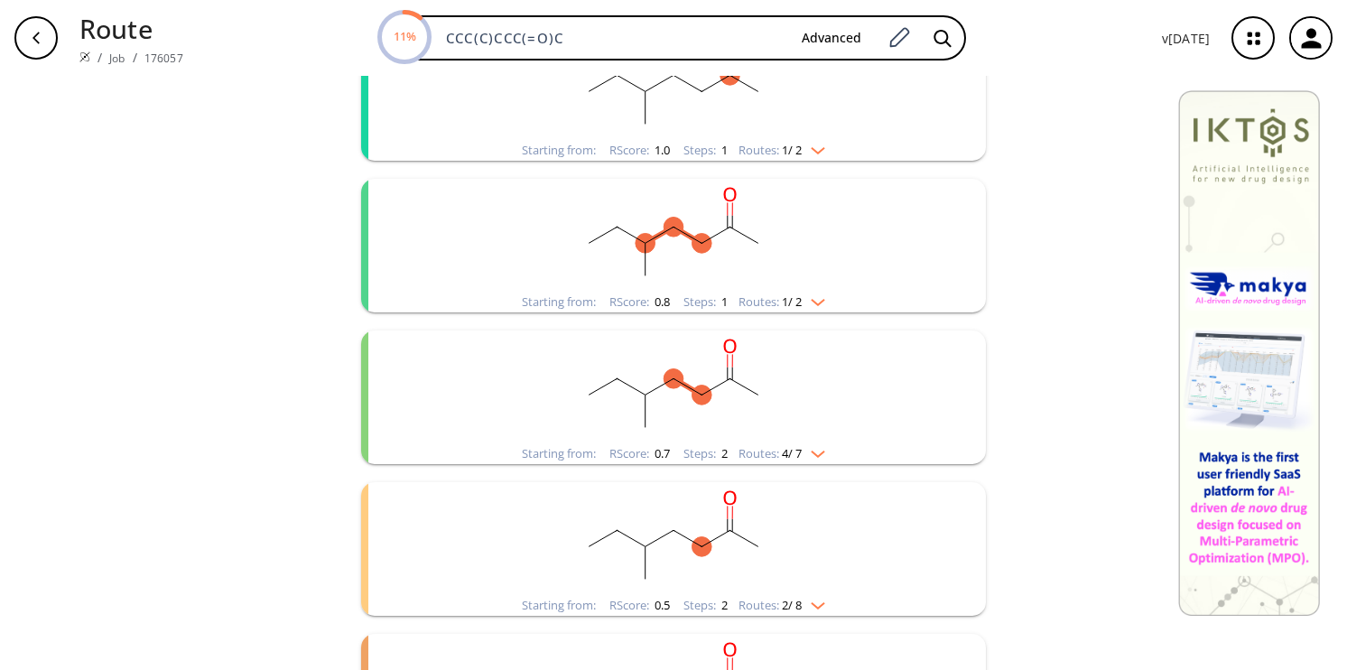
click at [816, 300] on img "clusters" at bounding box center [813, 299] width 23 height 14
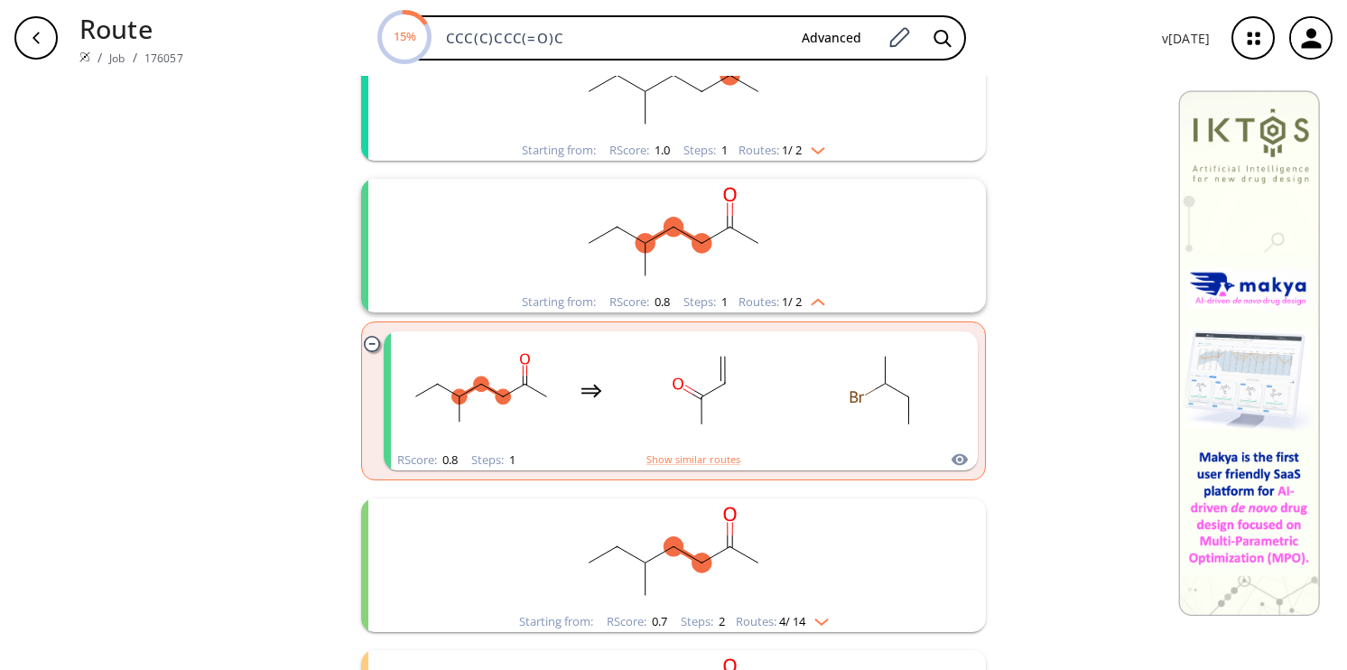
click at [368, 342] on icon "clusters" at bounding box center [371, 343] width 15 height 15
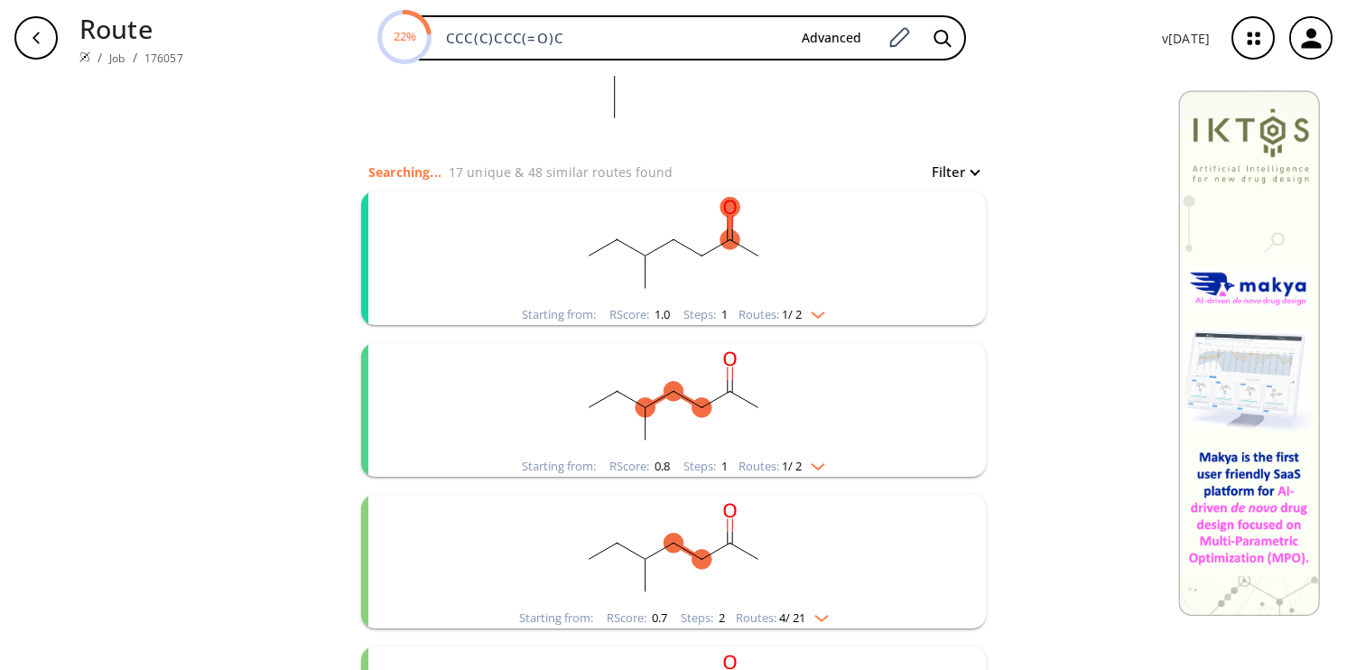
scroll to position [112, 0]
click at [815, 308] on img "clusters" at bounding box center [813, 313] width 23 height 14
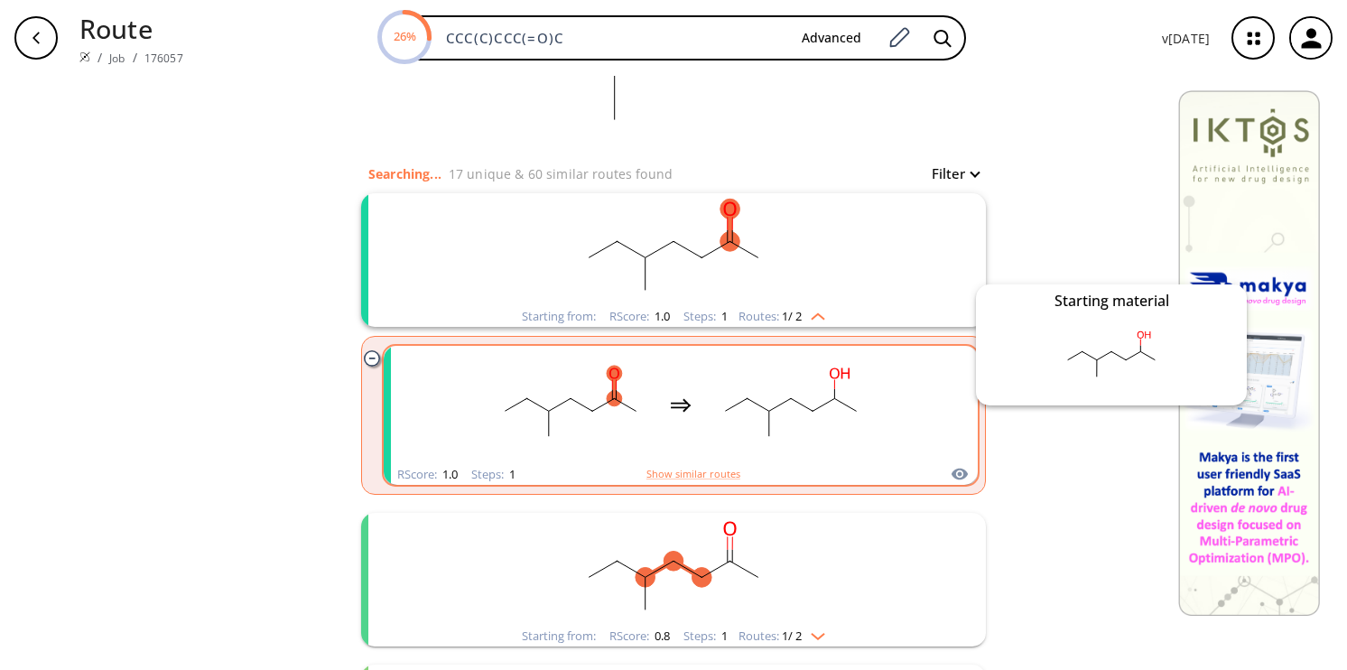
click at [951, 471] on icon "clusters" at bounding box center [960, 474] width 18 height 22
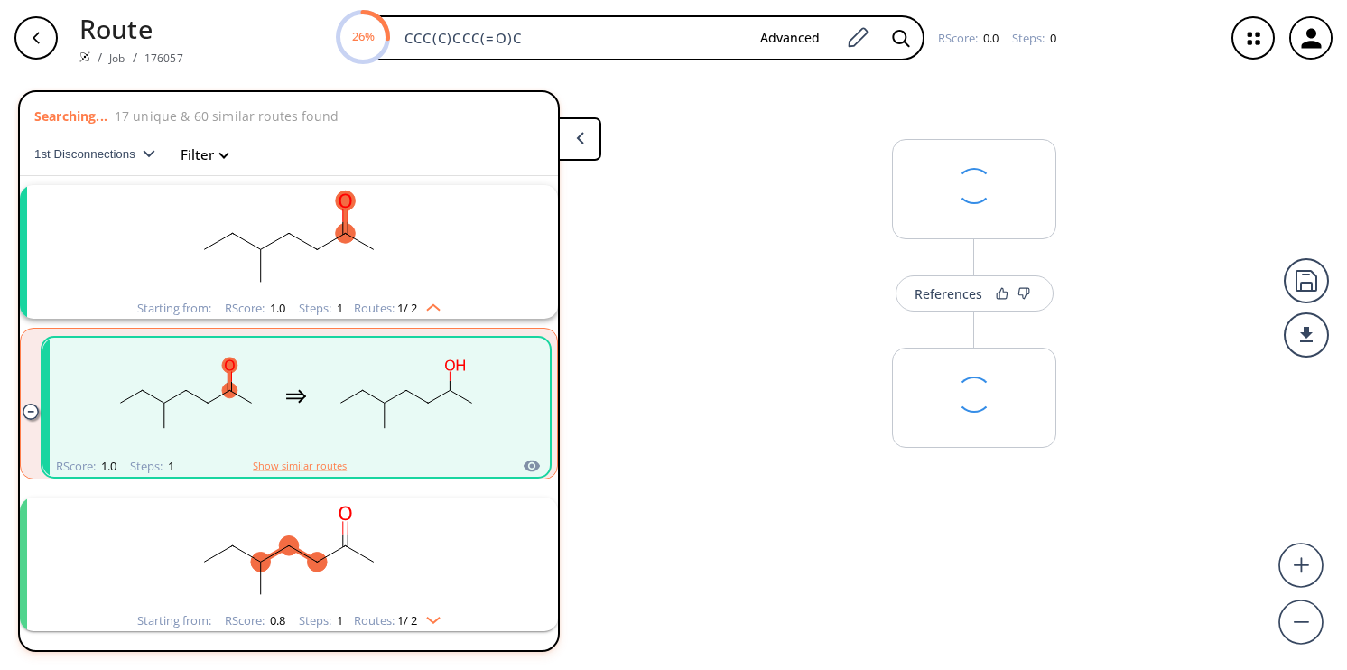
scroll to position [40, 0]
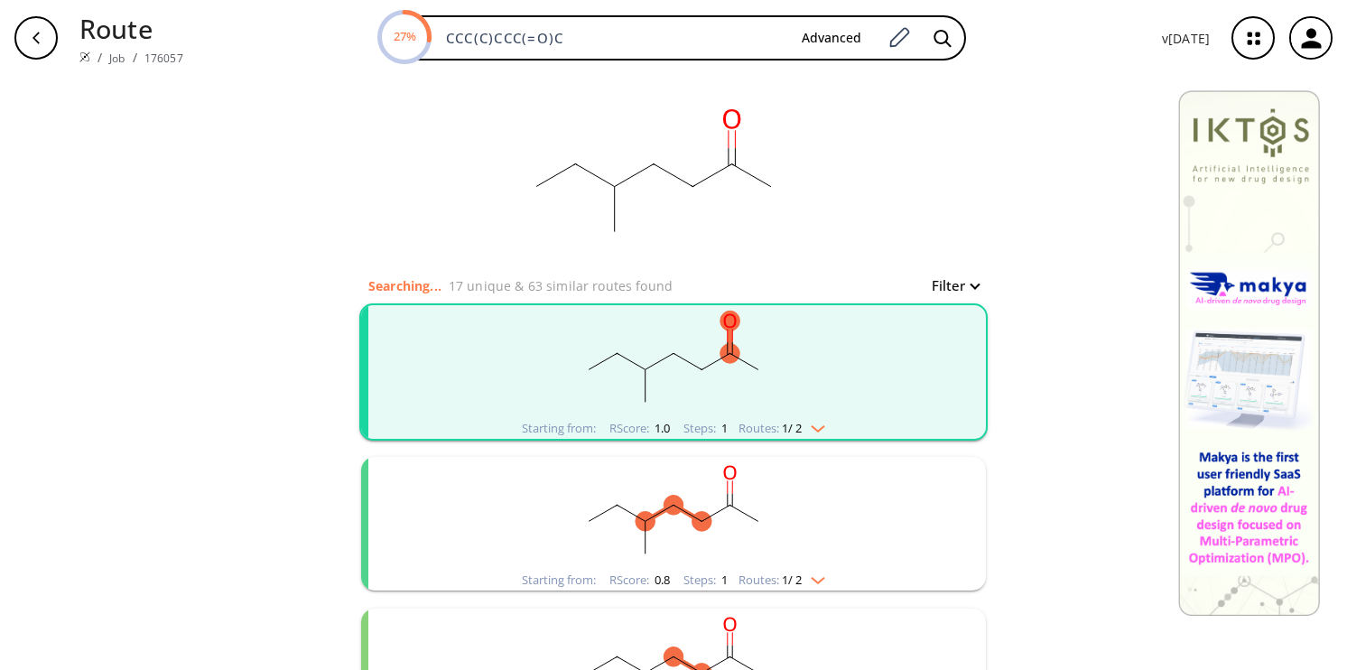
click at [29, 21] on div "button" at bounding box center [35, 37] width 43 height 43
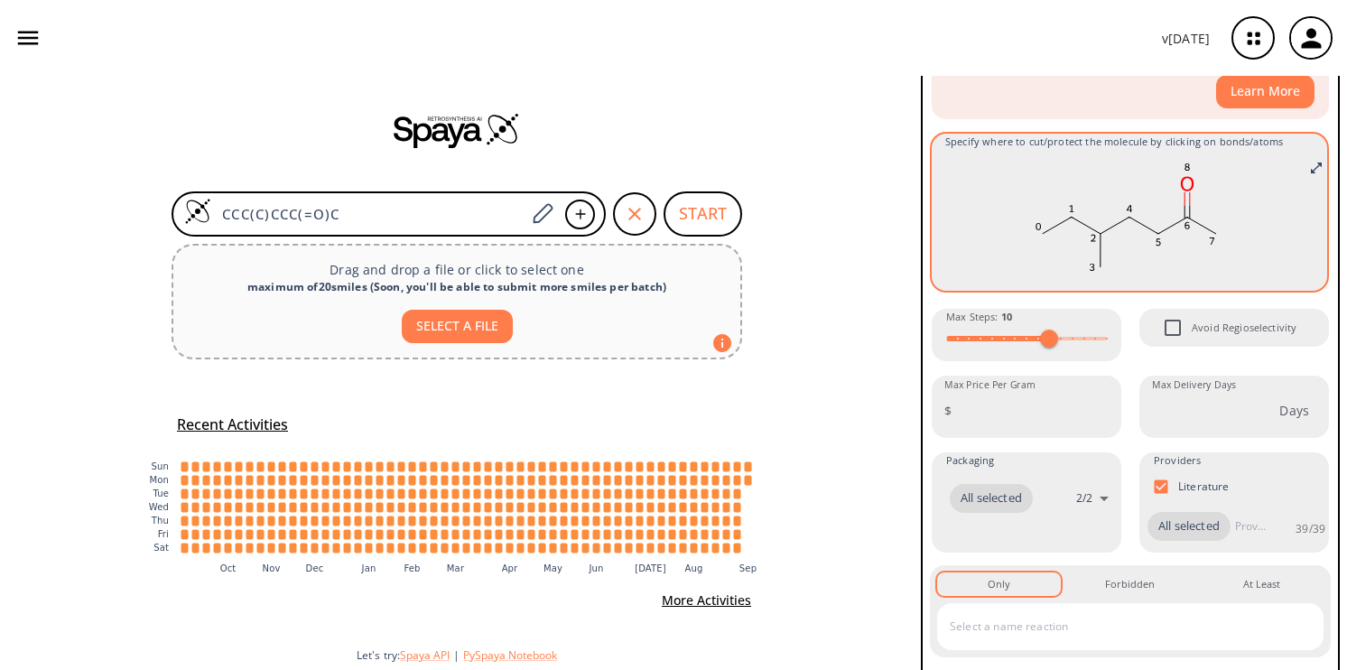
scroll to position [141, 0]
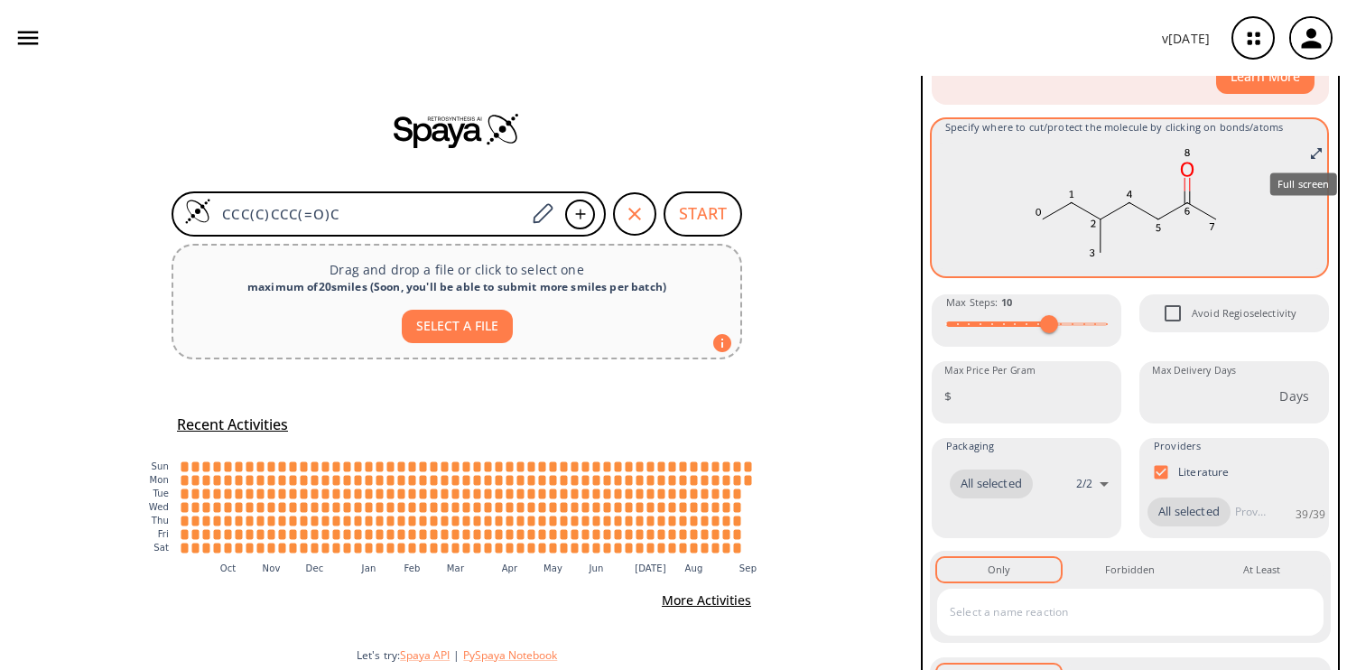
click at [1311, 157] on icon "Full screen" at bounding box center [1316, 153] width 11 height 11
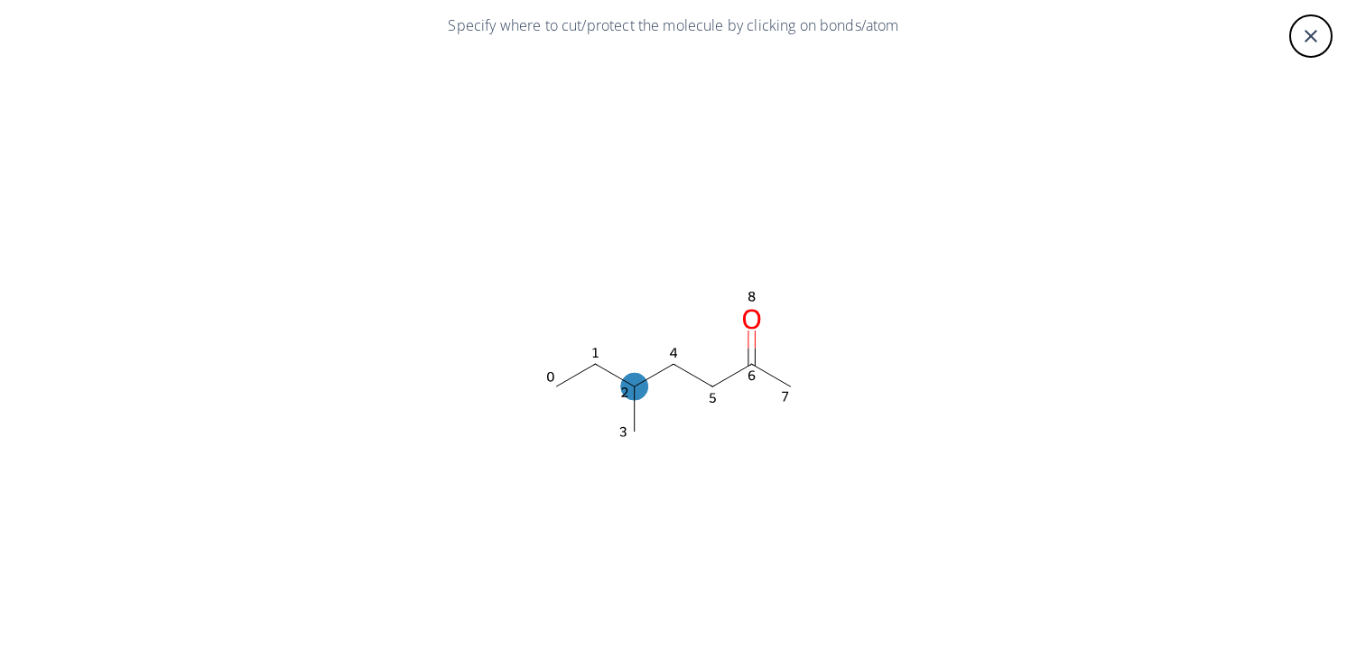
click at [625, 384] on ellipse at bounding box center [634, 386] width 27 height 27
click at [664, 363] on div at bounding box center [673, 335] width 1347 height 670
click at [668, 364] on ellipse at bounding box center [673, 363] width 27 height 27
click at [673, 387] on icon at bounding box center [671, 390] width 14 height 14
click at [661, 362] on ellipse at bounding box center [673, 363] width 27 height 27
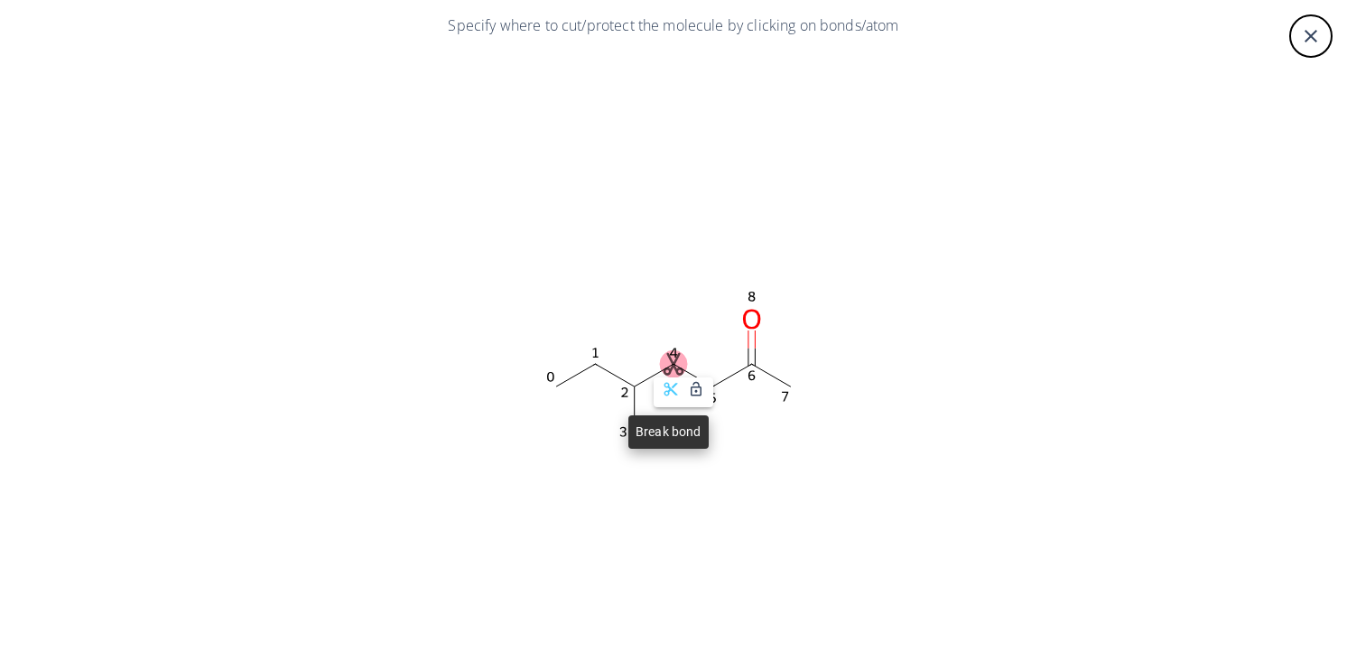
click at [668, 388] on icon at bounding box center [671, 390] width 14 height 14
click at [664, 360] on ellipse at bounding box center [673, 363] width 27 height 27
click at [665, 393] on icon at bounding box center [671, 389] width 16 height 16
click at [1300, 36] on icon "close" at bounding box center [1311, 36] width 22 height 22
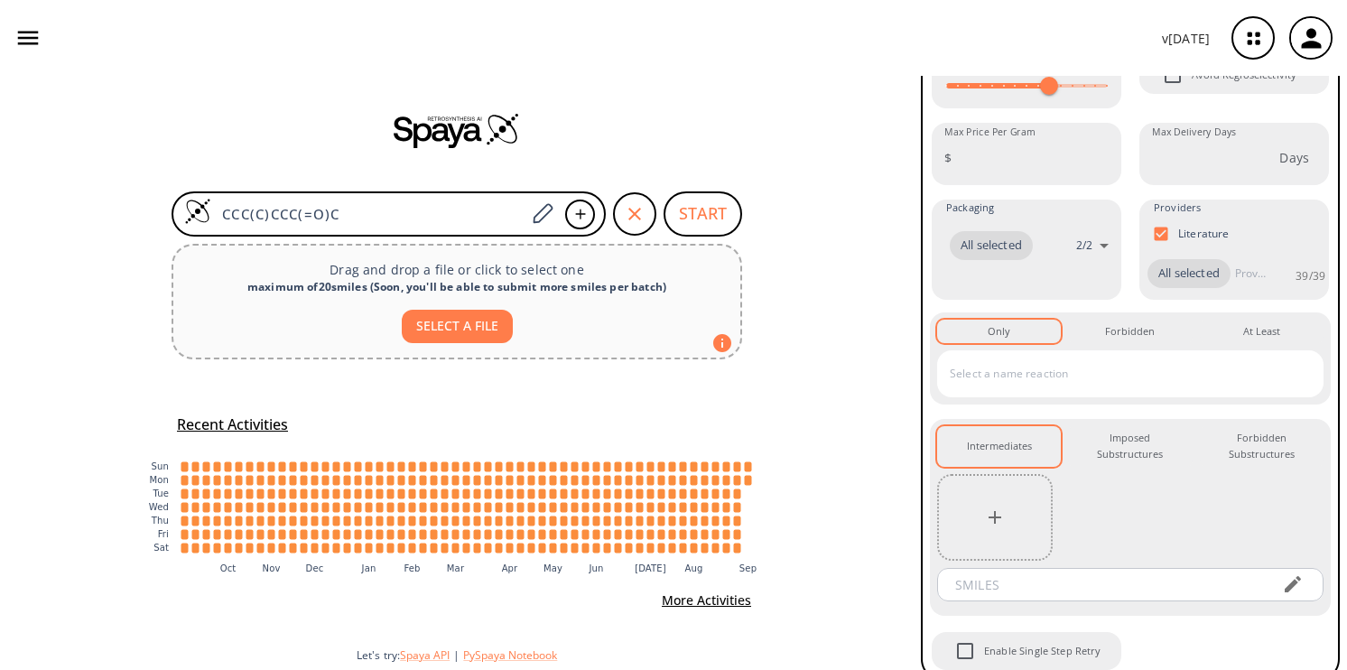
scroll to position [425, 0]
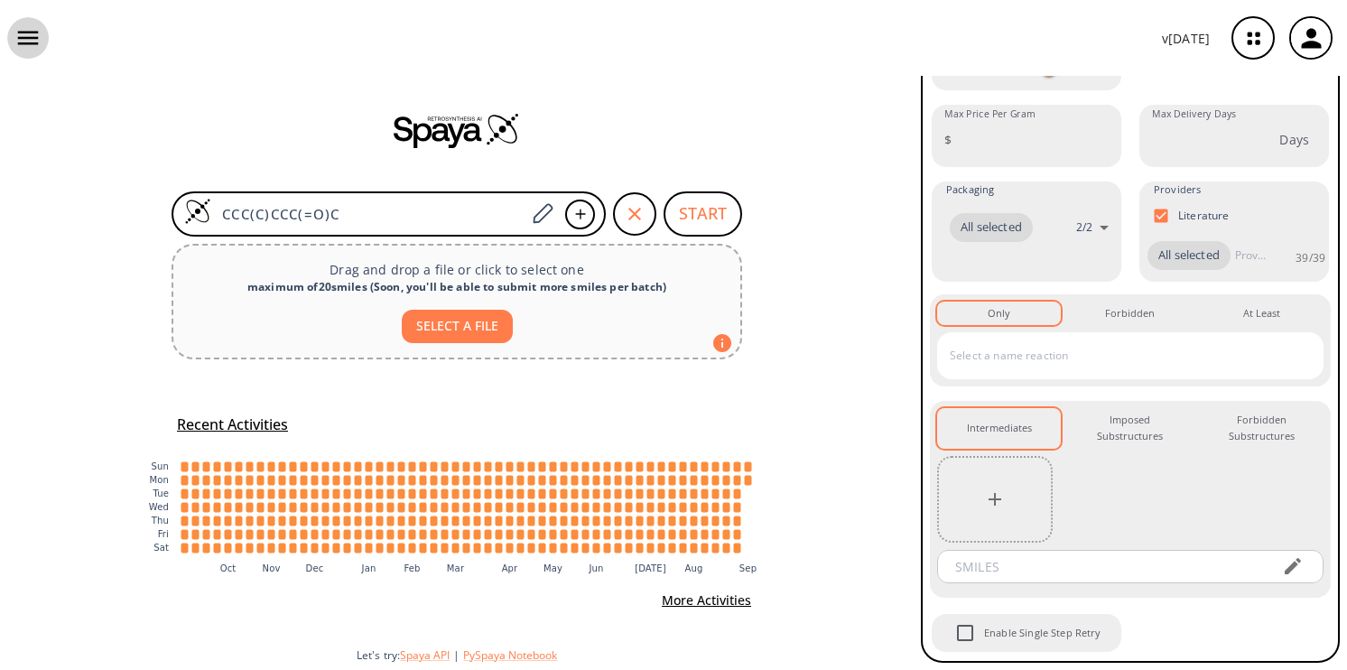
click at [40, 26] on icon "button" at bounding box center [27, 37] width 27 height 27
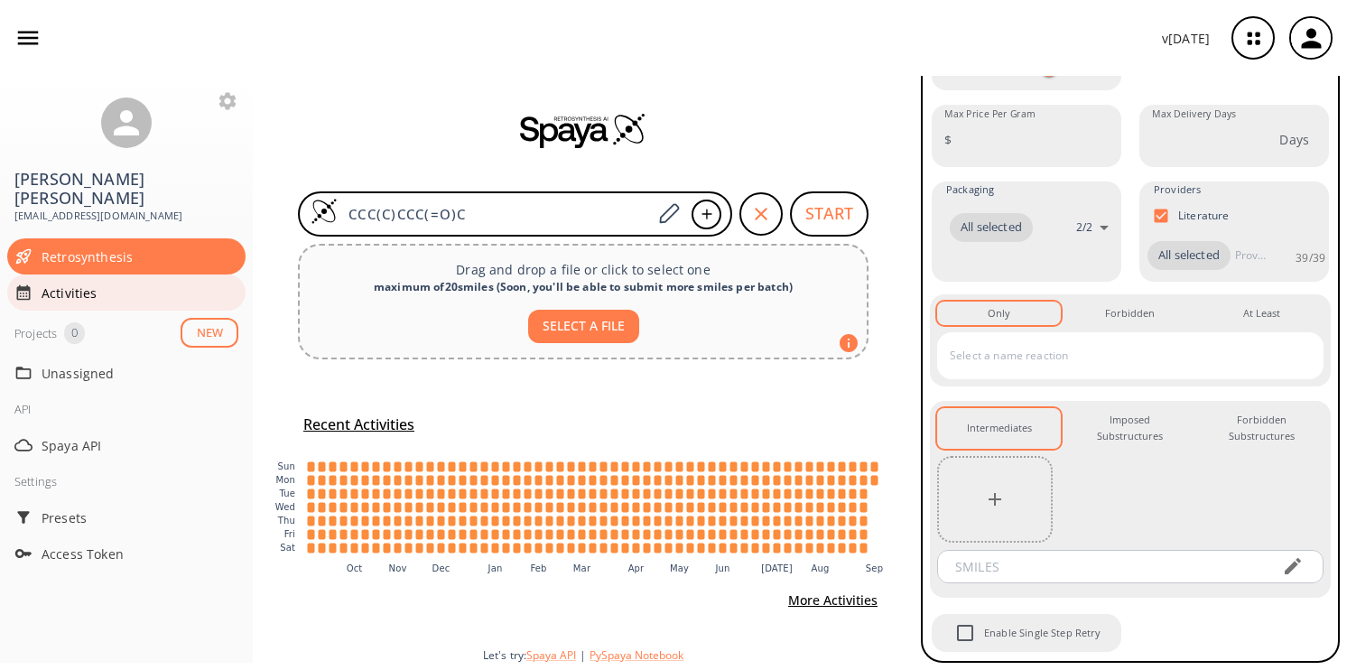
click at [135, 283] on span "Activities" at bounding box center [140, 292] width 197 height 19
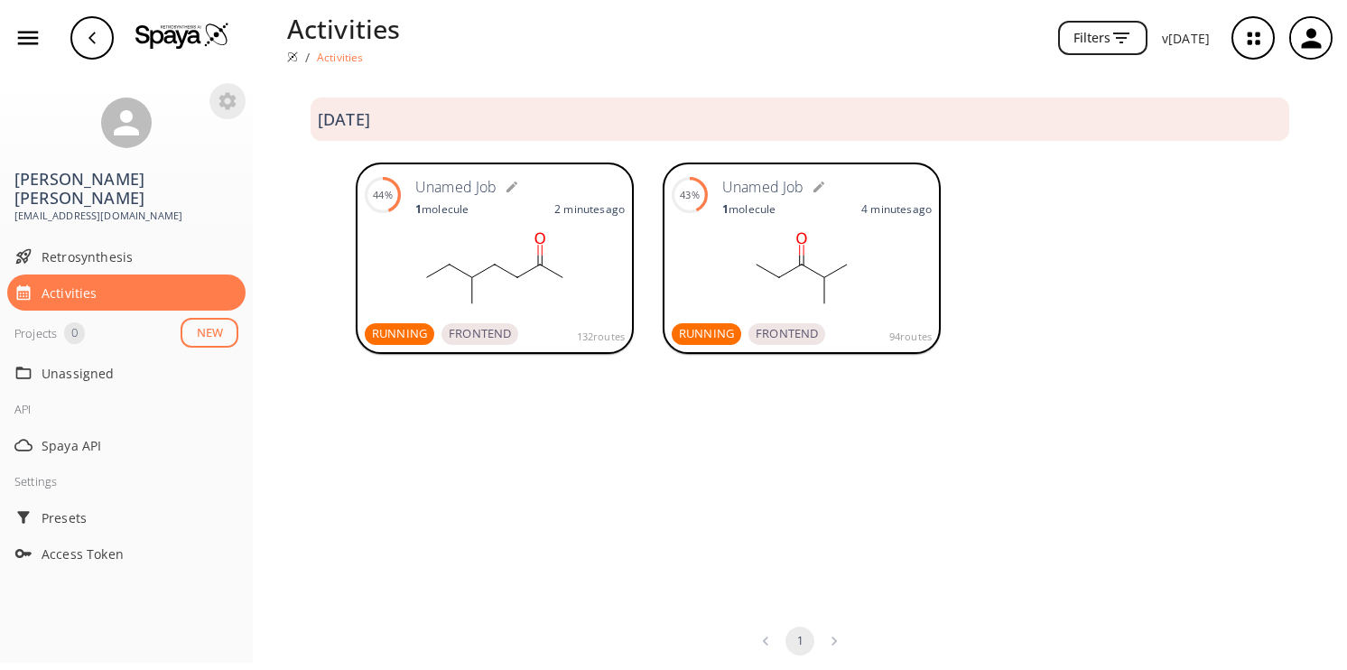
click at [225, 96] on icon "button" at bounding box center [227, 100] width 17 height 17
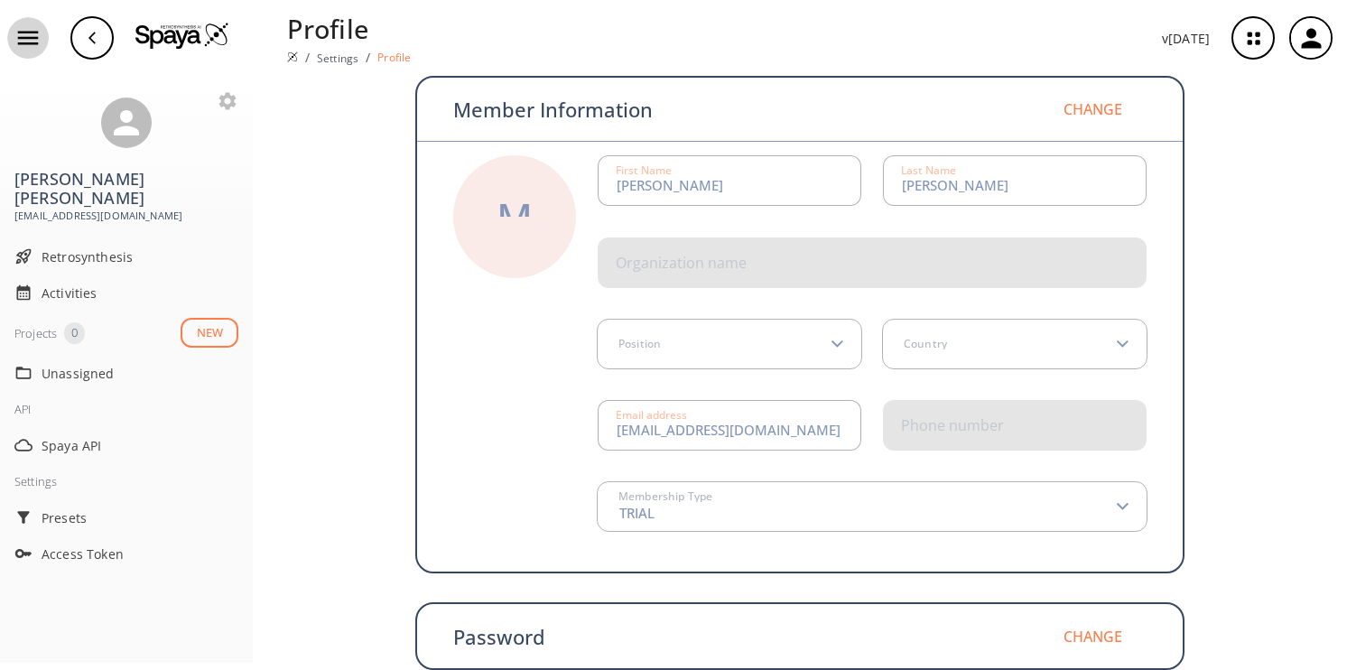
click at [30, 35] on icon "button" at bounding box center [27, 37] width 27 height 27
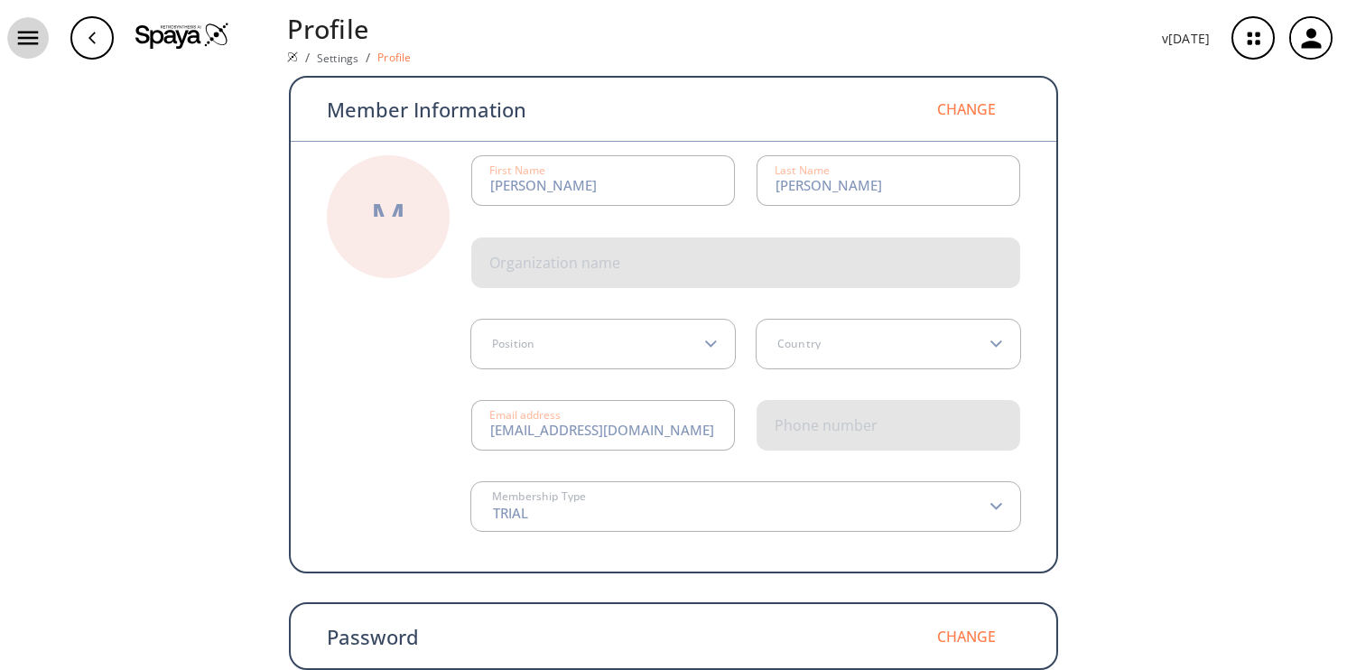
click at [29, 32] on icon "button" at bounding box center [28, 39] width 21 height 14
